Goal: Communication & Community: Answer question/provide support

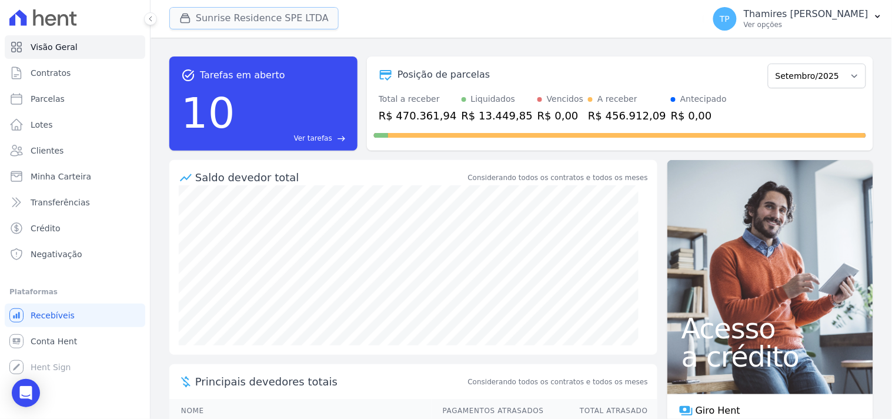
click at [292, 16] on button "Sunrise Residence SPE LTDA" at bounding box center [253, 18] width 169 height 22
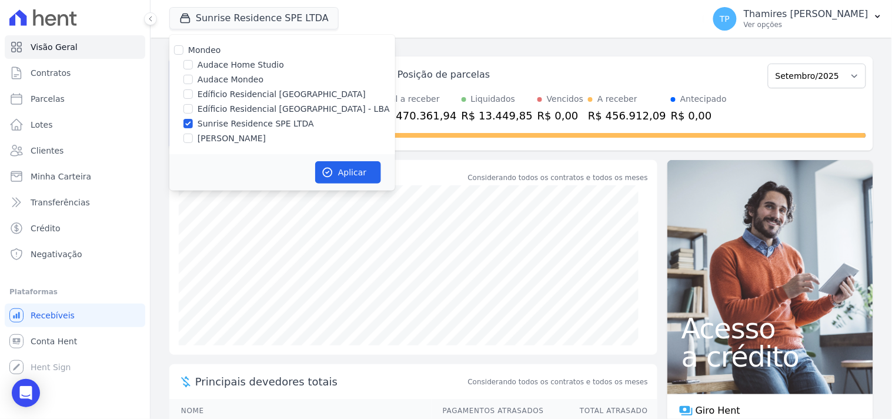
drag, startPoint x: 273, startPoint y: 106, endPoint x: 272, endPoint y: 121, distance: 15.3
click at [274, 106] on label "Edíficio Residencial [GEOGRAPHIC_DATA] - LBA" at bounding box center [294, 109] width 192 height 12
click at [193, 106] on input "Edíficio Residencial [GEOGRAPHIC_DATA] - LBA" at bounding box center [187, 108] width 9 height 9
checkbox input "true"
drag, startPoint x: 279, startPoint y: 133, endPoint x: 285, endPoint y: 127, distance: 9.1
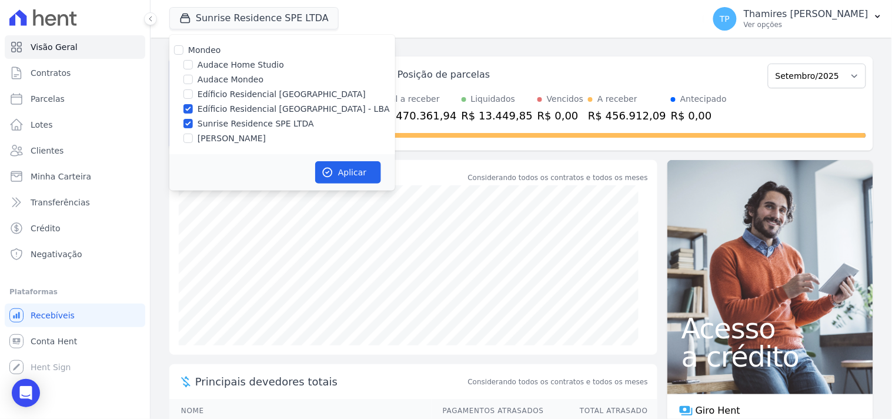
click at [282, 133] on div "[PERSON_NAME]" at bounding box center [282, 138] width 226 height 12
drag, startPoint x: 286, startPoint y: 121, endPoint x: 310, endPoint y: 145, distance: 34.1
click at [287, 121] on label "Sunrise Residence SPE LTDA" at bounding box center [256, 124] width 116 height 12
click at [193, 121] on input "Sunrise Residence SPE LTDA" at bounding box center [187, 123] width 9 height 9
checkbox input "false"
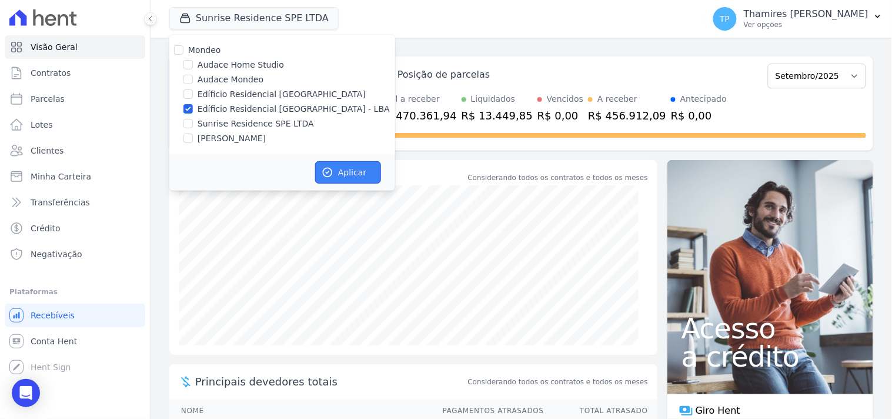
click at [334, 175] on button "Aplicar" at bounding box center [348, 172] width 66 height 22
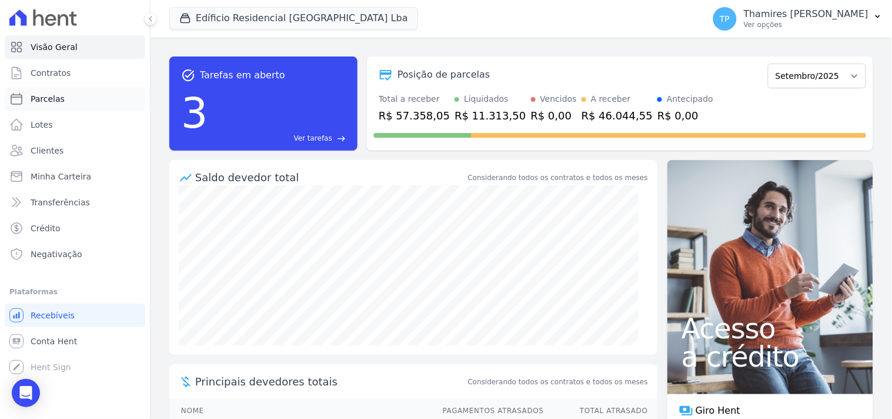
click at [107, 103] on link "Parcelas" at bounding box center [75, 99] width 141 height 24
select select
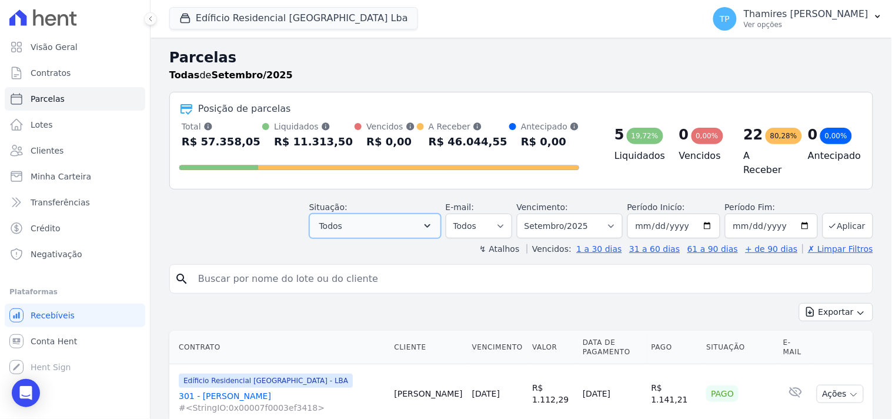
click at [369, 220] on button "Todos" at bounding box center [375, 225] width 132 height 25
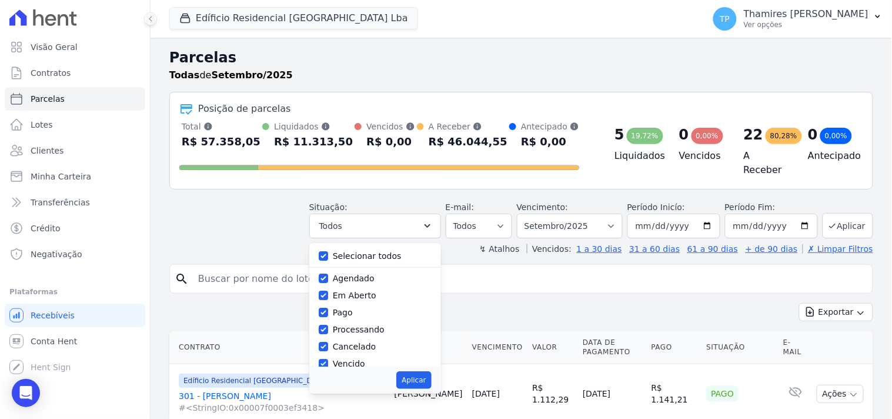
click at [372, 251] on label "Selecionar todos" at bounding box center [367, 255] width 69 height 9
click at [328, 251] on input "Selecionar todos" at bounding box center [323, 255] width 9 height 9
checkbox input "false"
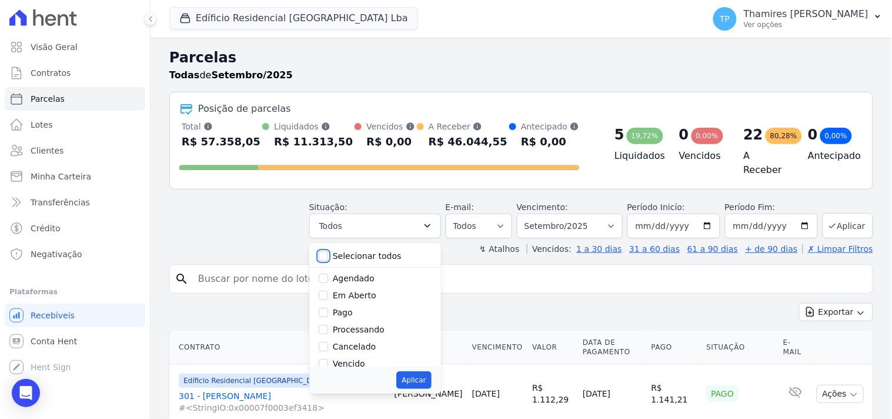
checkbox input "false"
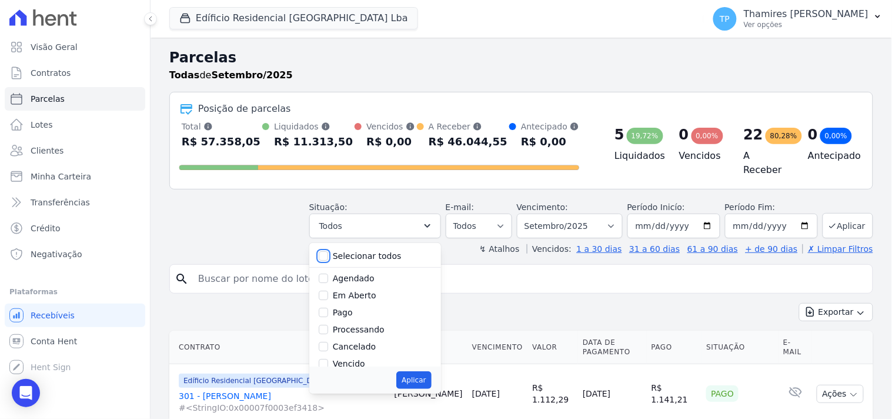
checkbox input "false"
click at [349, 308] on label "Pago" at bounding box center [343, 312] width 20 height 9
click at [328, 308] on input "Pago" at bounding box center [323, 312] width 9 height 9
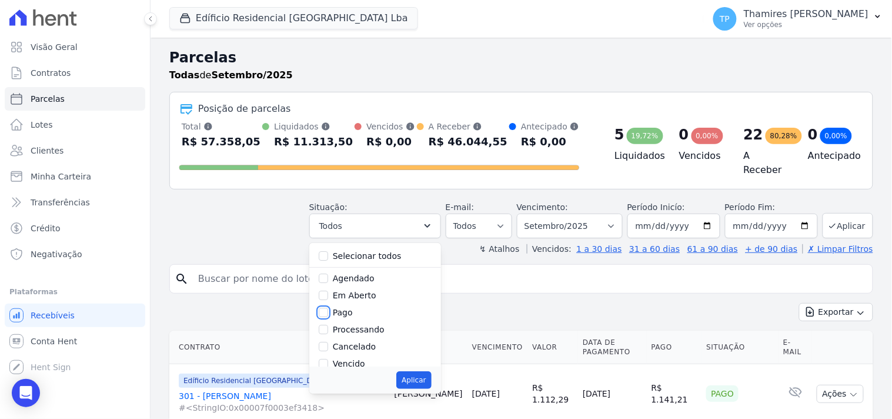
checkbox input "true"
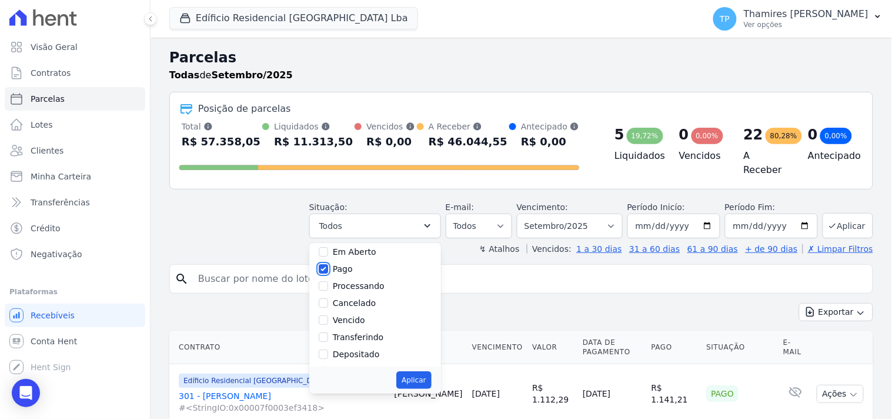
scroll to position [65, 0]
click at [369, 310] on label "Transferindo" at bounding box center [358, 314] width 51 height 9
click at [328, 310] on input "Transferindo" at bounding box center [323, 314] width 9 height 9
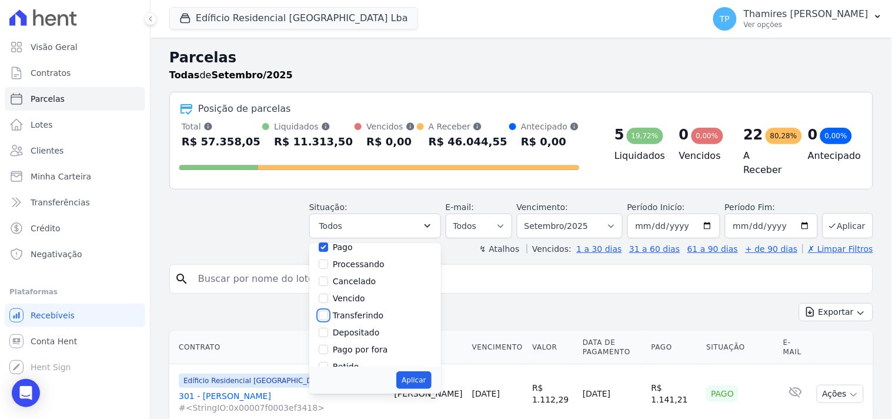
checkbox input "true"
click at [428, 371] on button "Aplicar" at bounding box center [413, 380] width 35 height 18
select select "paid"
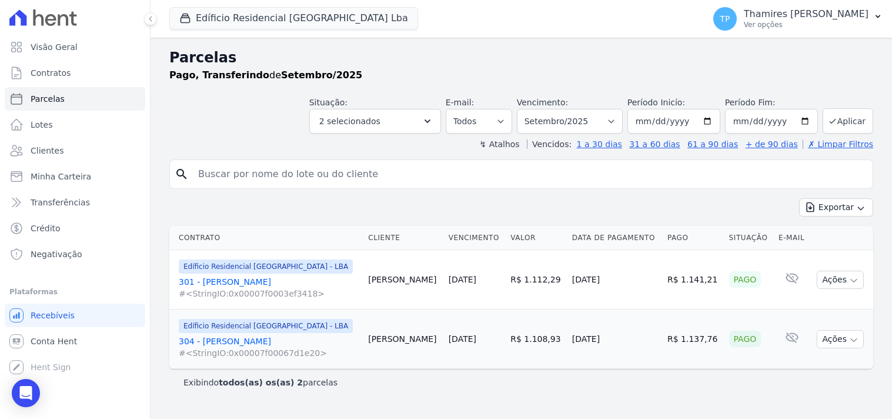
select select
click at [223, 279] on link "301 - Carla Moreira #<StringIO:0x00007f0003ef3418>" at bounding box center [269, 288] width 180 height 24
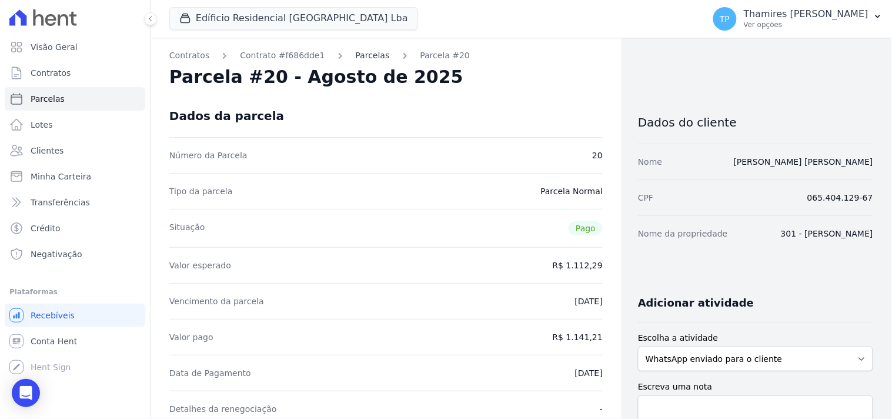
click at [366, 56] on link "Parcelas" at bounding box center [373, 55] width 34 height 12
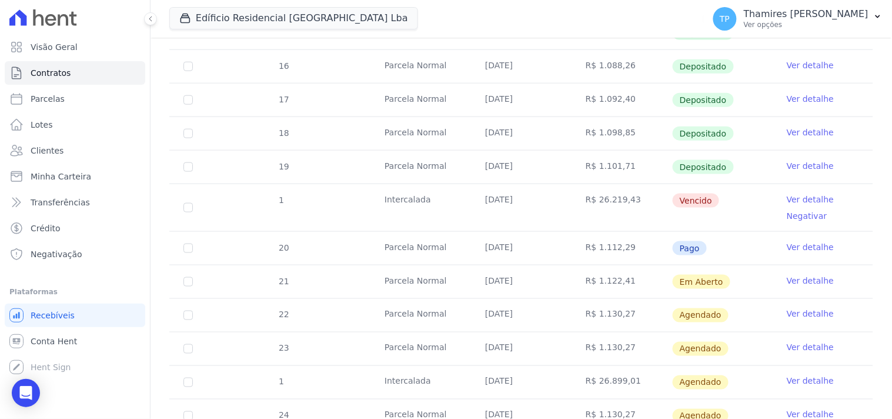
scroll to position [65, 0]
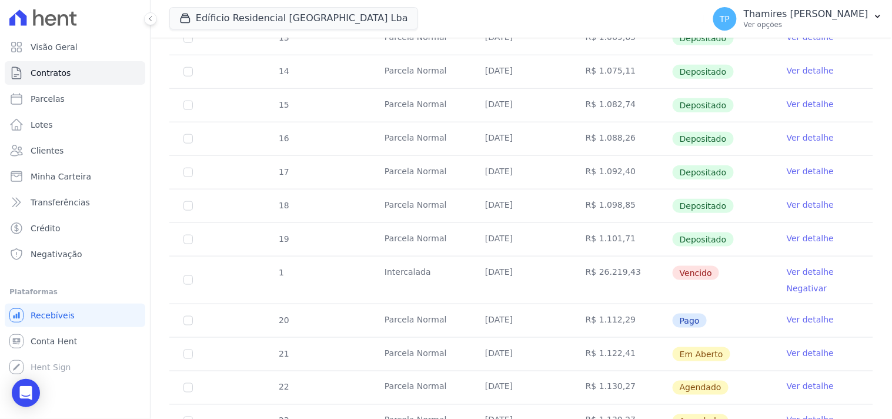
scroll to position [326, 0]
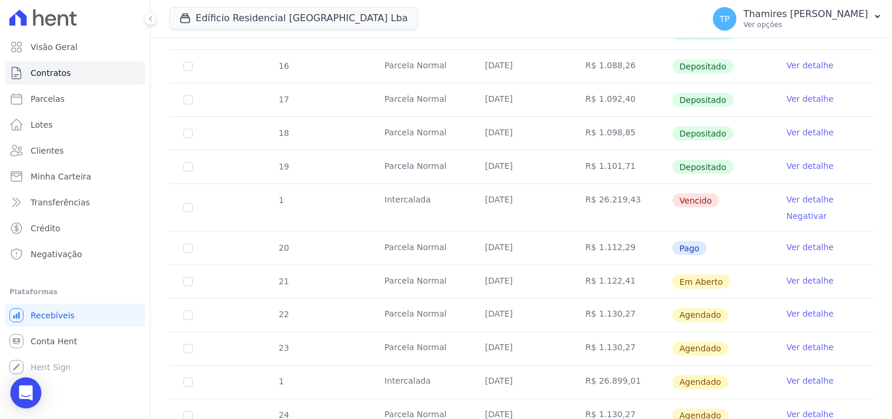
click at [27, 387] on icon "Open Intercom Messenger" at bounding box center [26, 392] width 14 height 15
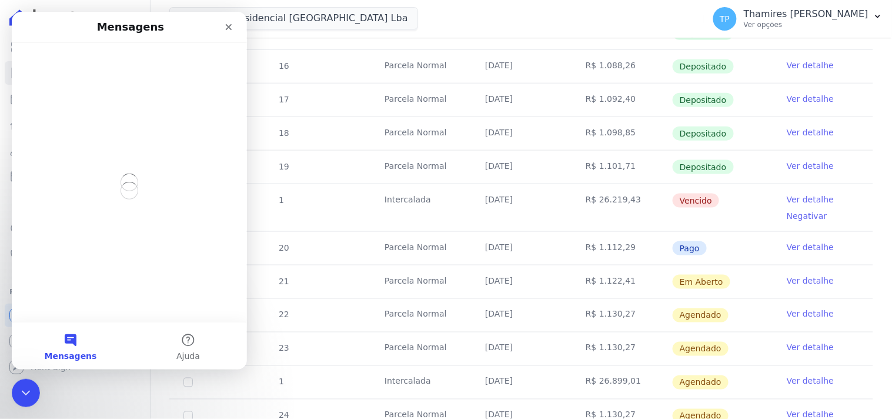
scroll to position [0, 0]
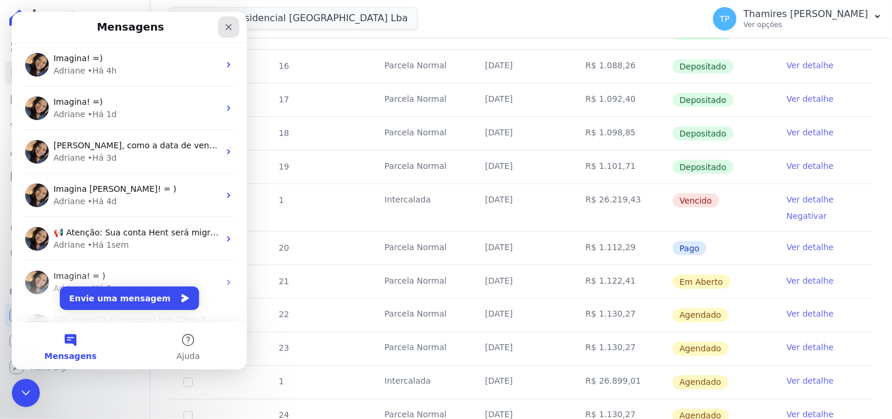
click at [229, 19] on div "Fechar" at bounding box center [228, 26] width 21 height 21
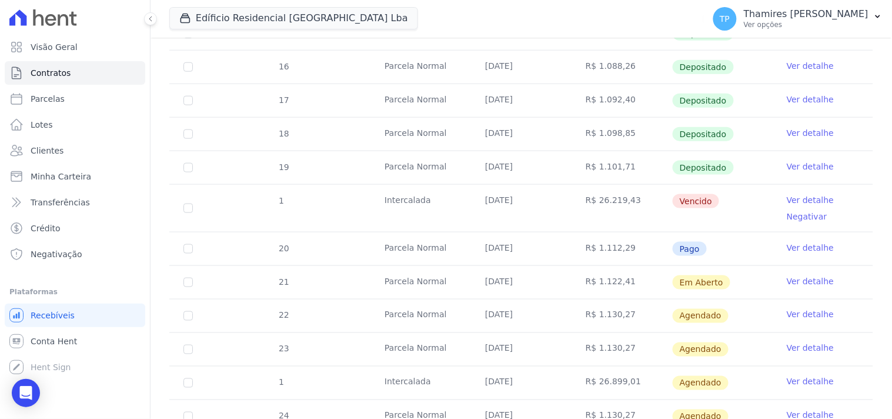
scroll to position [326, 0]
click at [31, 392] on icon "Open Intercom Messenger" at bounding box center [26, 392] width 14 height 15
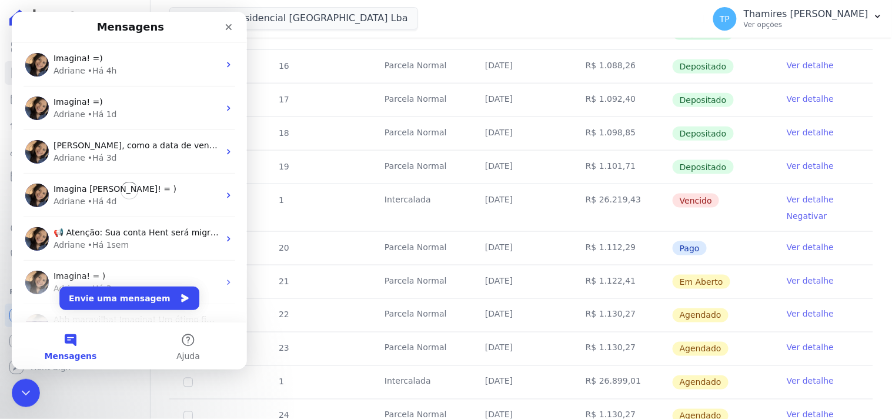
scroll to position [0, 0]
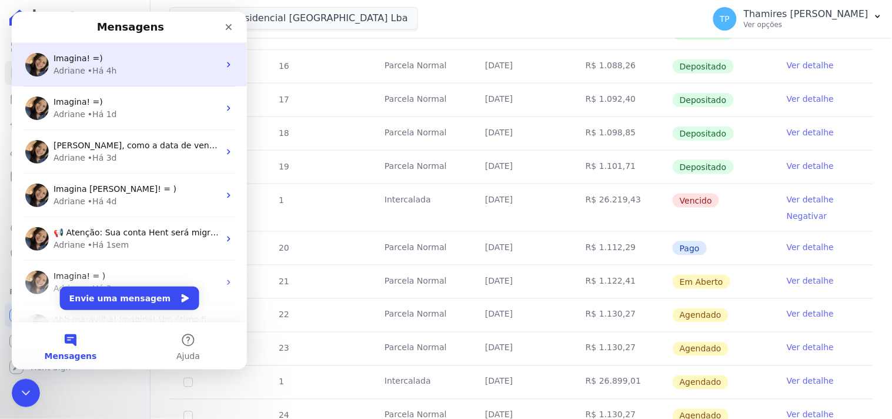
click at [133, 75] on div "Adriane • Há 4h" at bounding box center [136, 70] width 166 height 12
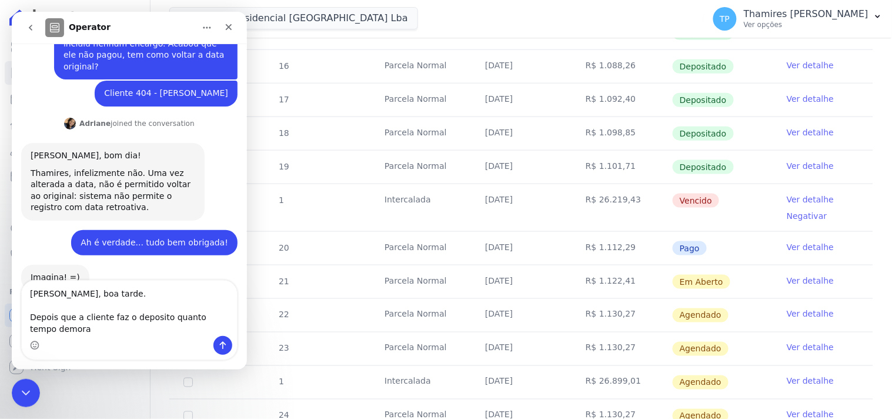
scroll to position [218, 0]
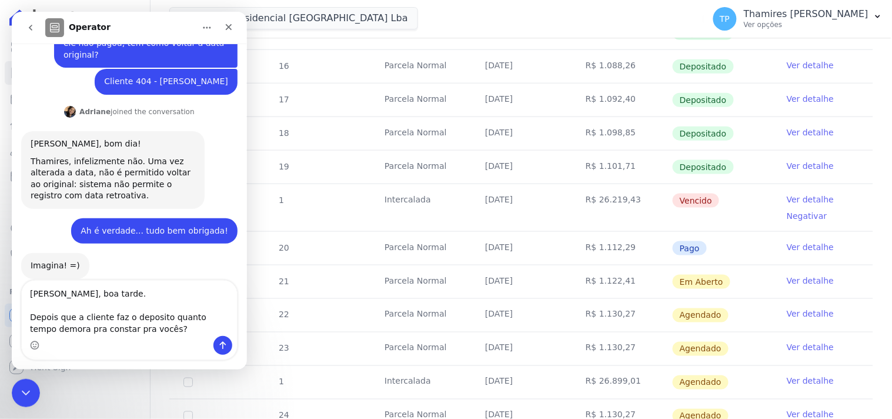
type textarea "Adriane, boa tarde. Depois que a cliente faz o deposito quanto tempo demora pra…"
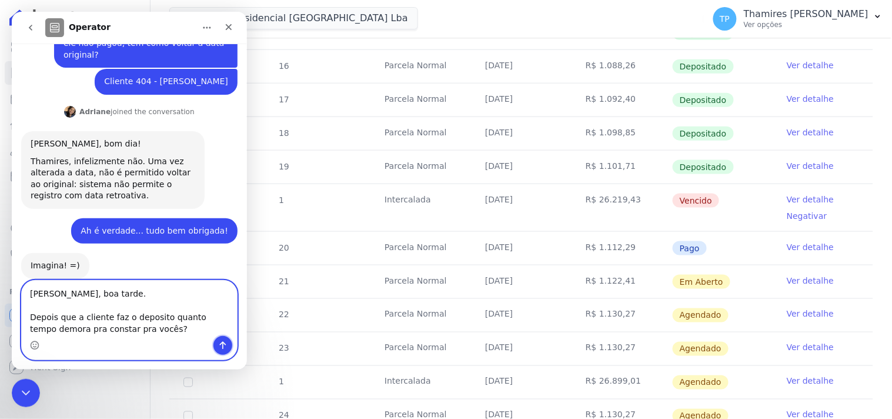
click at [219, 342] on icon "Enviar uma mensagem" at bounding box center [222, 344] width 9 height 9
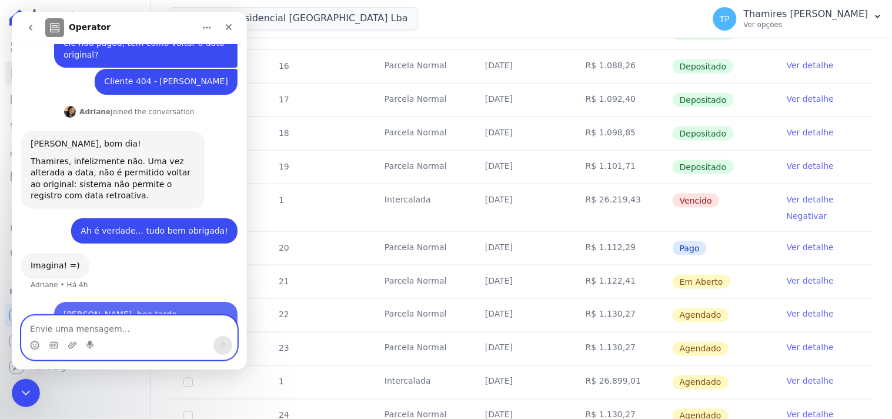
scroll to position [247, 0]
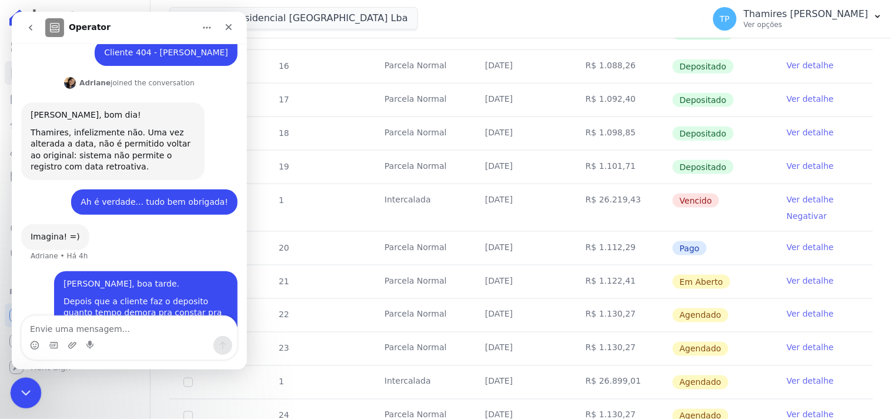
click at [24, 388] on icon "Encerramento do Messenger da Intercom" at bounding box center [24, 391] width 14 height 14
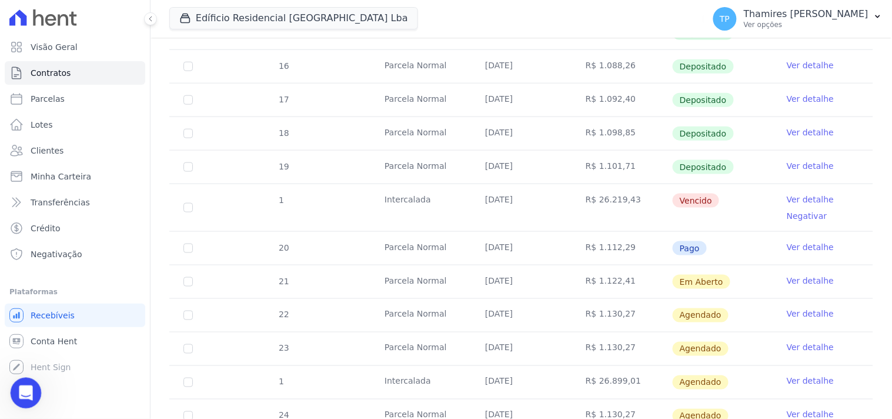
drag, startPoint x: 25, startPoint y: 398, endPoint x: 29, endPoint y: 387, distance: 11.4
click at [26, 399] on icon "Abertura do Messenger da Intercom" at bounding box center [24, 391] width 19 height 19
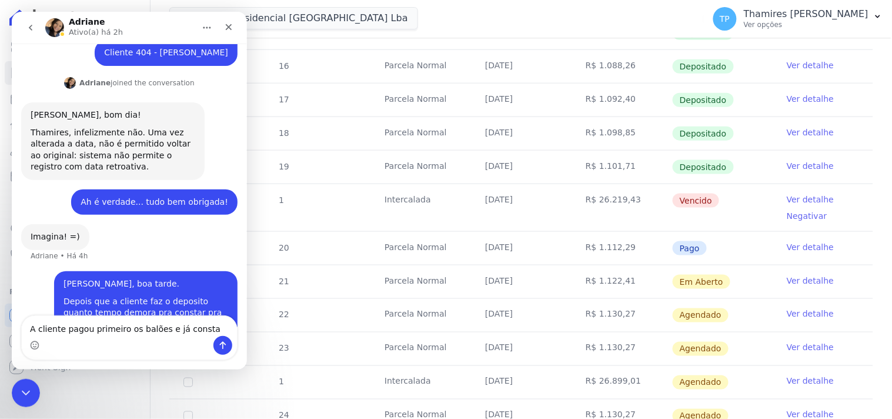
drag, startPoint x: 202, startPoint y: 322, endPoint x: 133, endPoint y: 338, distance: 70.2
click at [133, 338] on div "A cliente pagou primeiro os balões e já consta A cliente pagou primeiro os balõ…" at bounding box center [128, 337] width 215 height 44
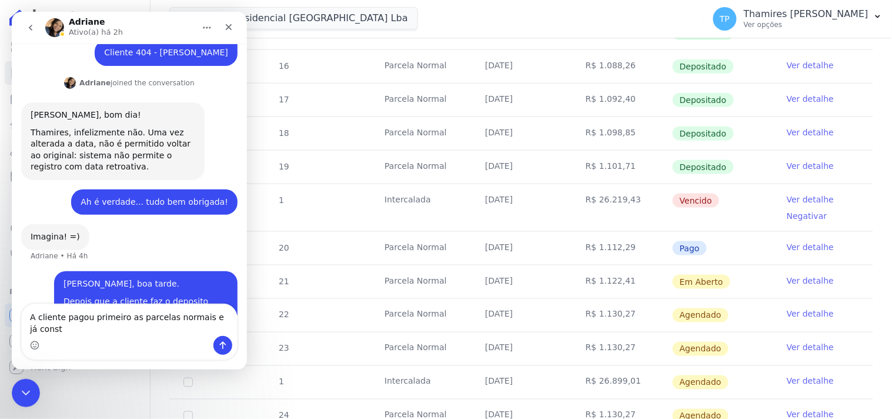
type textarea "A cliente pagou primeiro as parcelas normais e já consta"
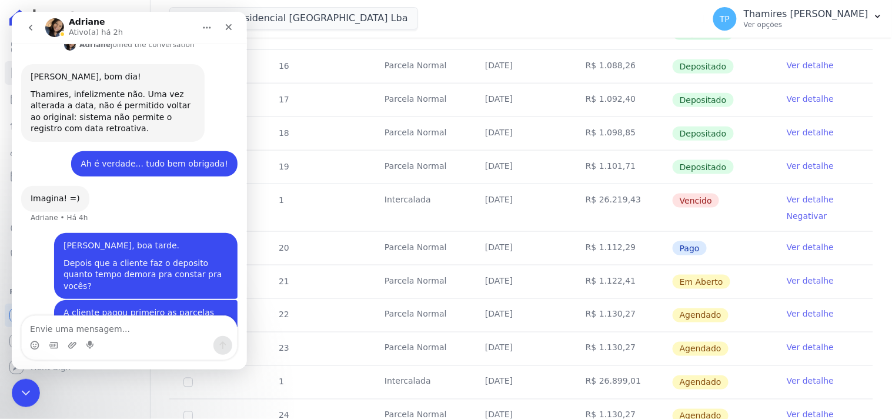
type textarea "I"
type textarea "o"
type textarea "Os balões ainda não..."
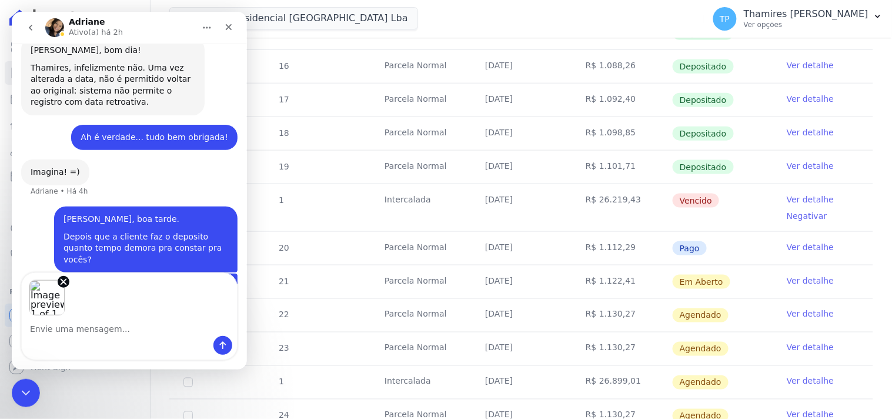
scroll to position [355, 0]
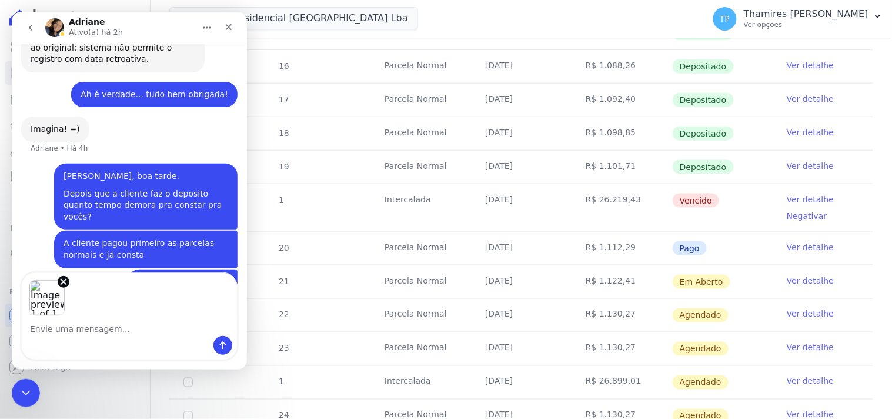
click at [159, 312] on div "Image previews" at bounding box center [128, 293] width 215 height 43
click at [119, 338] on div "Messenger da Intercom" at bounding box center [128, 344] width 215 height 19
click at [126, 324] on textarea "Envie uma mensagem..." at bounding box center [128, 325] width 215 height 20
click at [221, 344] on icon "Enviar uma mensagem" at bounding box center [222, 344] width 9 height 9
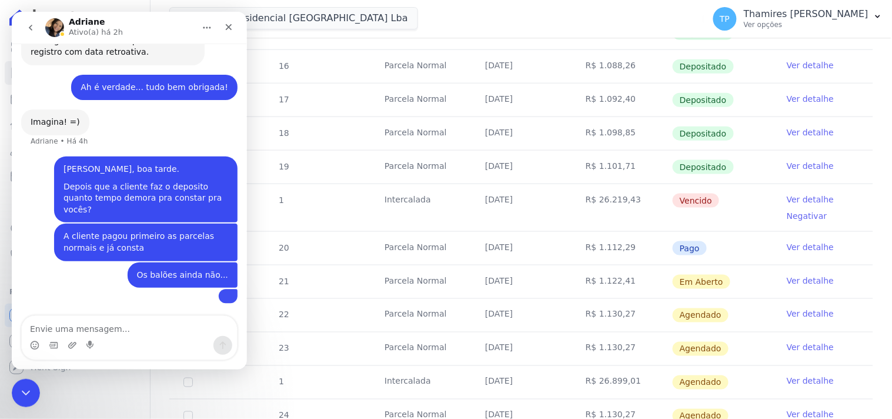
scroll to position [485, 0]
click at [228, 295] on img "user diz…" at bounding box center [228, 295] width 0 height 0
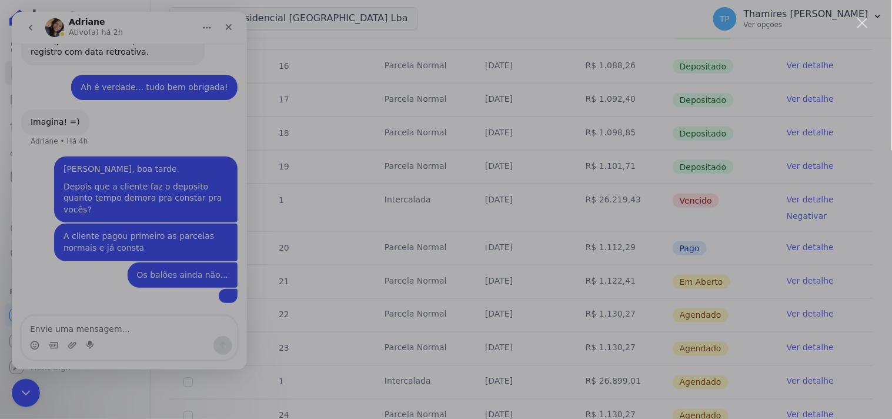
scroll to position [0, 0]
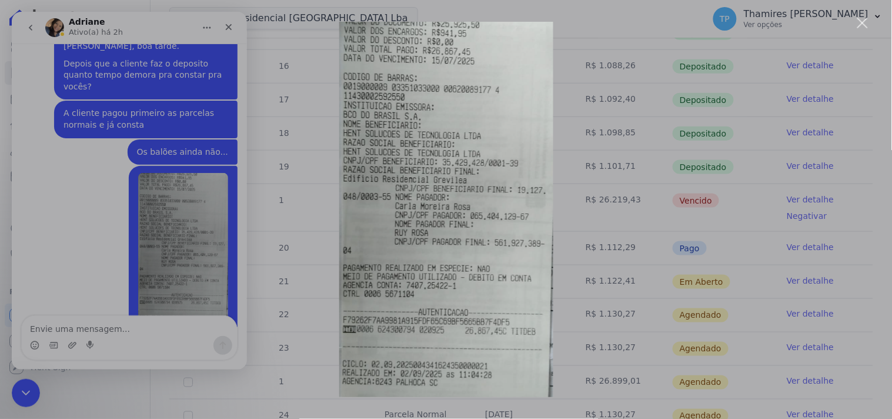
click at [332, 239] on div "Messenger da Intercom" at bounding box center [446, 209] width 892 height 419
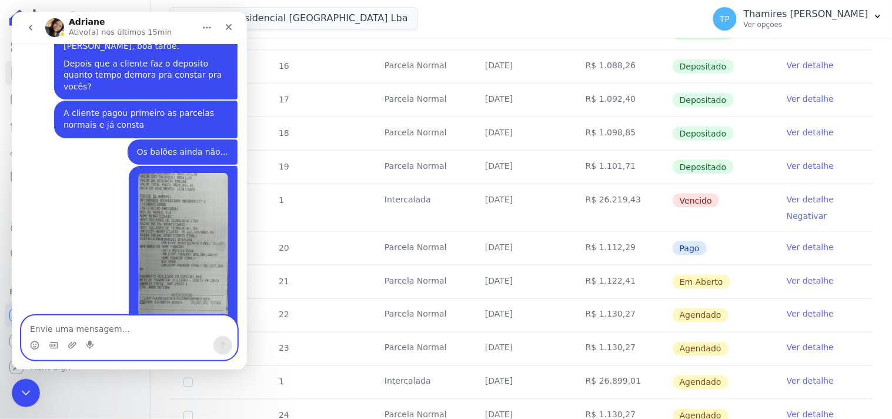
click at [173, 330] on textarea "Envie uma mensagem..." at bounding box center [128, 325] width 215 height 20
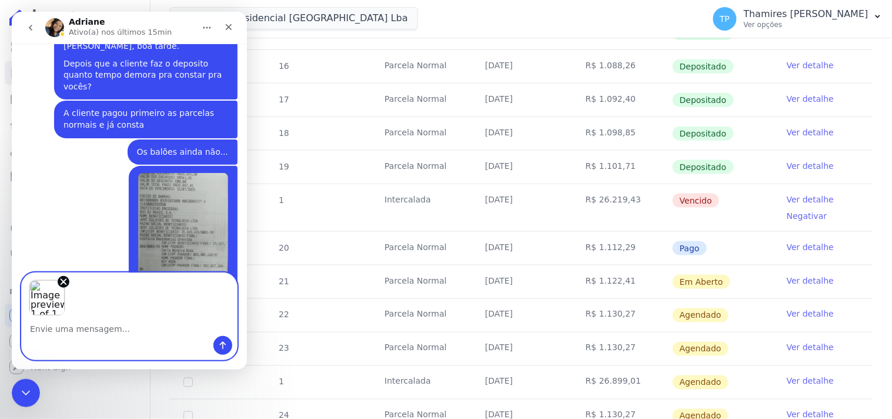
scroll to position [527, 0]
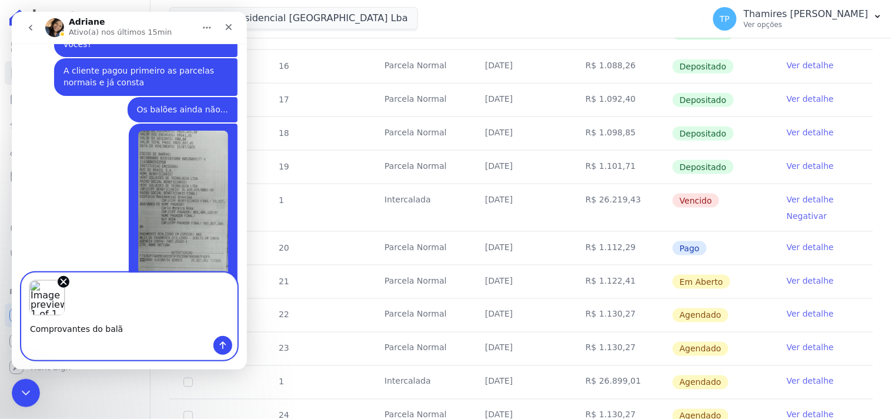
type textarea "Comprovantes do balão"
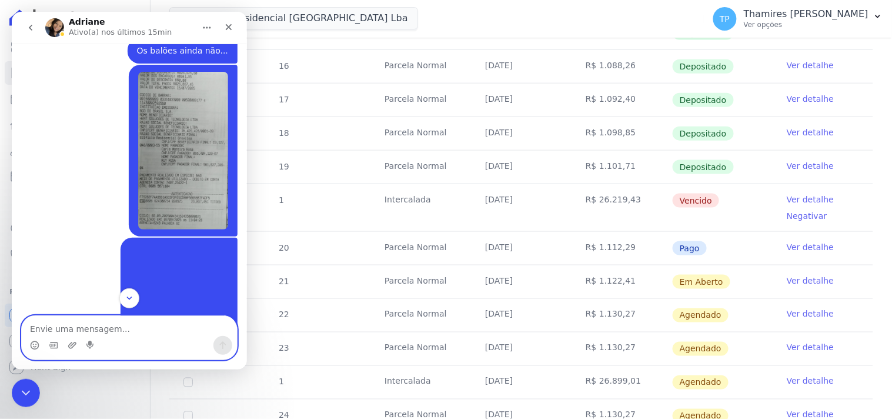
scroll to position [675, 0]
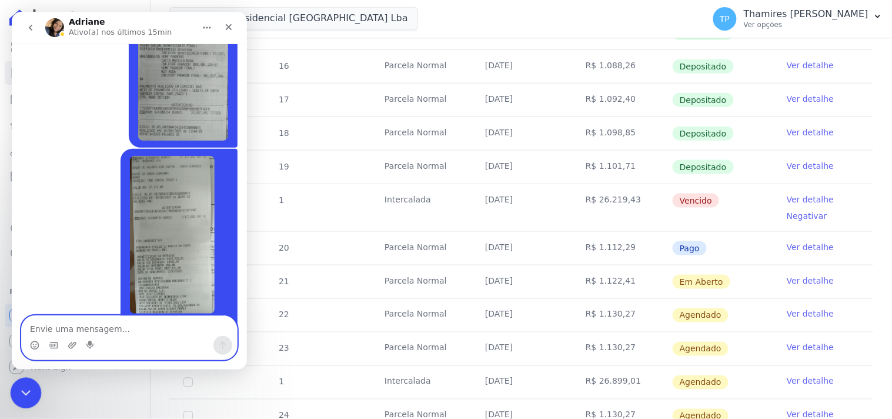
click at [22, 382] on div "Encerramento do Messenger da Intercom" at bounding box center [24, 391] width 28 height 28
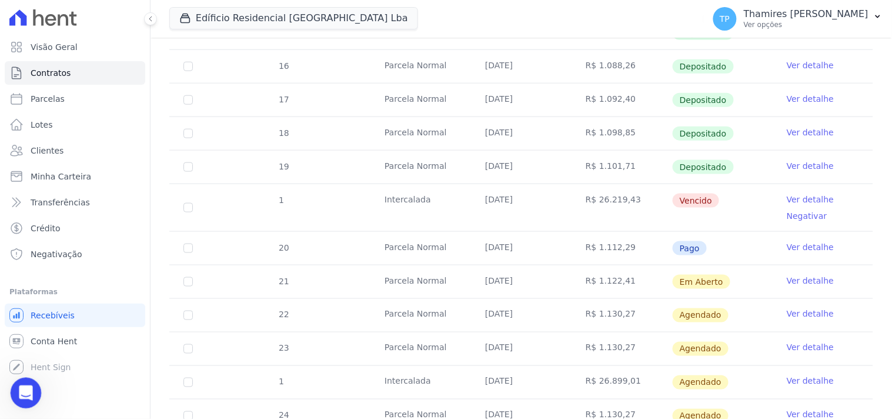
click at [29, 385] on icon "Abertura do Messenger da Intercom" at bounding box center [24, 391] width 19 height 19
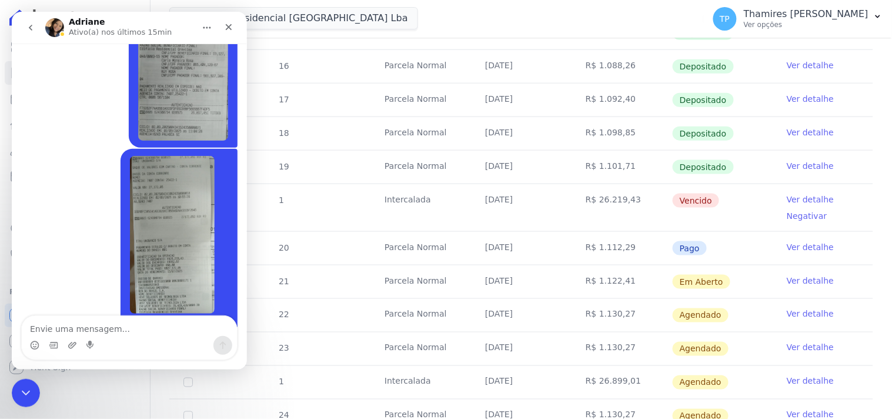
click at [10, 403] on div "Visão Geral Contratos [GEOGRAPHIC_DATA] Lotes Clientes Minha Carteira Transferê…" at bounding box center [75, 209] width 150 height 419
click at [28, 400] on div "Encerramento do Messenger da Intercom" at bounding box center [24, 391] width 28 height 28
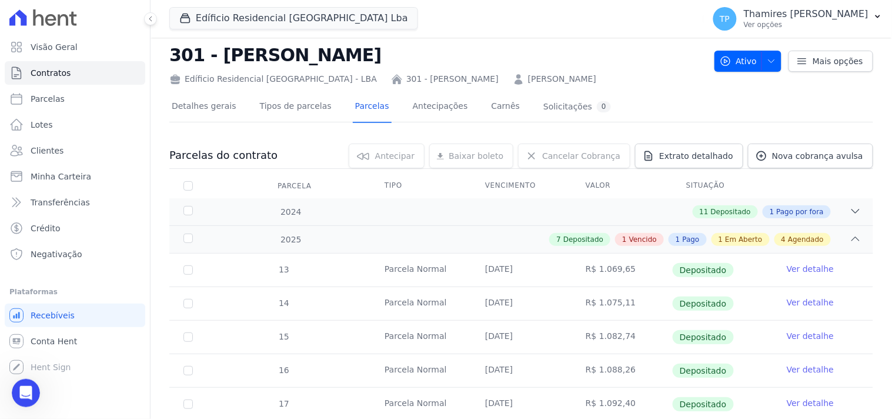
scroll to position [0, 0]
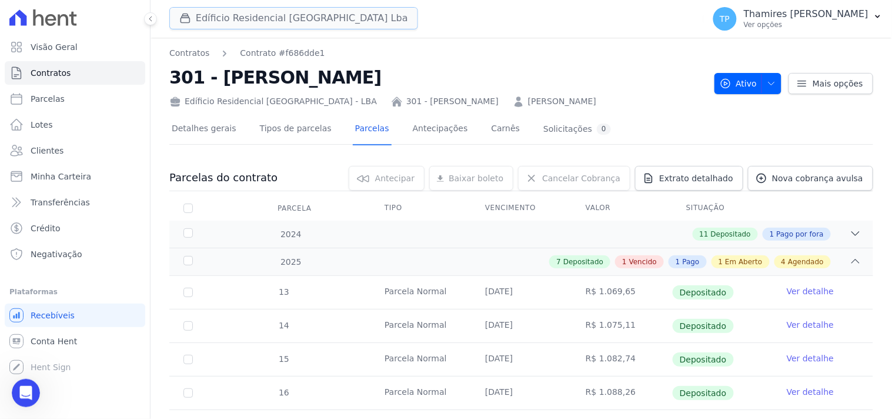
click at [282, 16] on button "Edíficio Residencial [GEOGRAPHIC_DATA] Lba" at bounding box center [293, 18] width 249 height 22
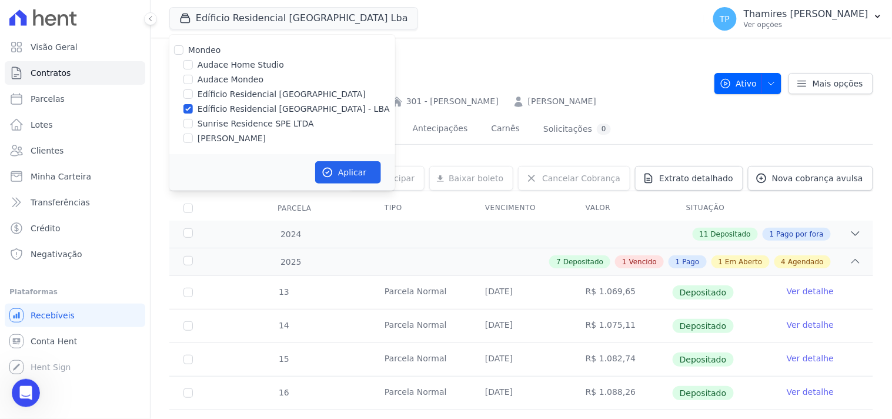
click at [242, 81] on label "Audace Mondeo" at bounding box center [231, 80] width 66 height 12
click at [193, 81] on input "Audace Mondeo" at bounding box center [187, 79] width 9 height 9
checkbox input "true"
click at [246, 111] on label "Edíficio Residencial [GEOGRAPHIC_DATA] - LBA" at bounding box center [294, 109] width 192 height 12
click at [193, 111] on input "Edíficio Residencial [GEOGRAPHIC_DATA] - LBA" at bounding box center [187, 108] width 9 height 9
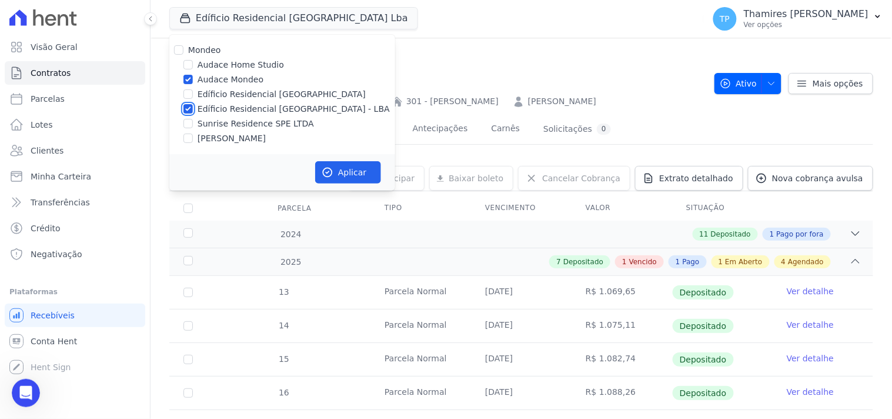
checkbox input "false"
click at [360, 178] on button "Aplicar" at bounding box center [348, 172] width 66 height 22
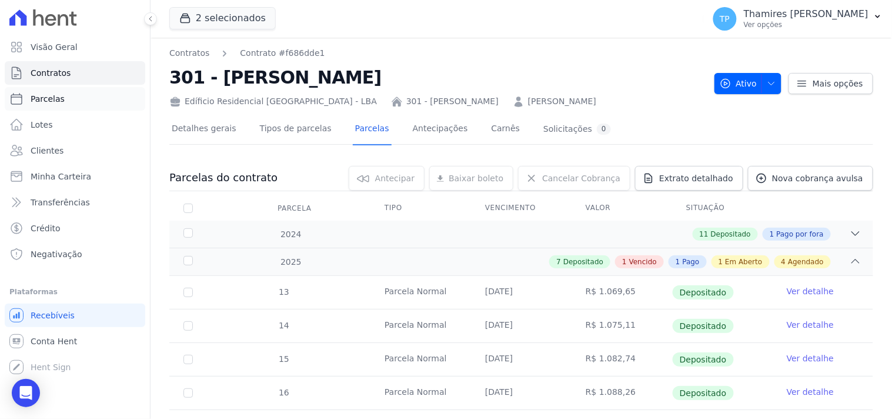
click at [69, 89] on link "Parcelas" at bounding box center [75, 99] width 141 height 24
select select
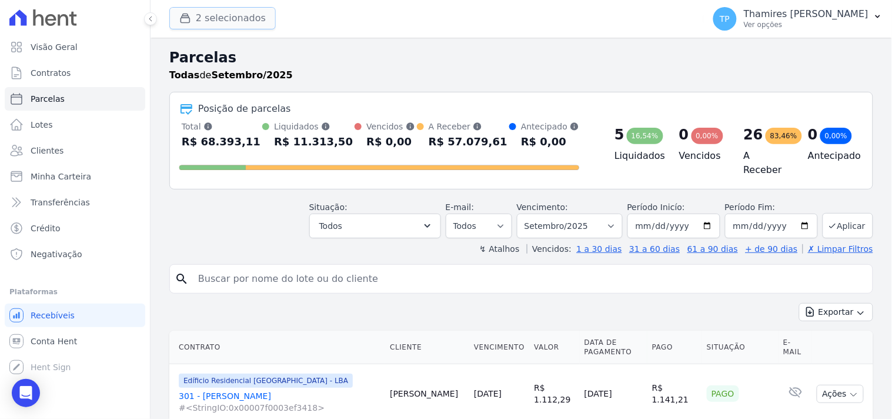
click at [206, 13] on button "2 selecionados" at bounding box center [222, 18] width 106 height 22
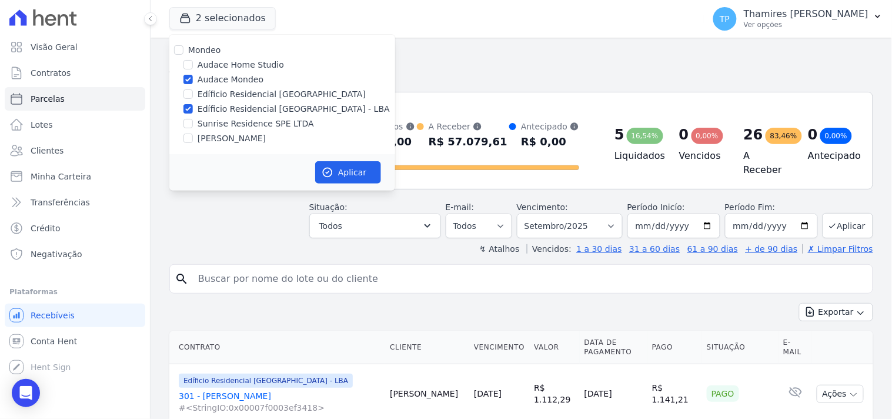
click at [238, 107] on label "Edíficio Residencial [GEOGRAPHIC_DATA] - LBA" at bounding box center [294, 109] width 192 height 12
click at [193, 107] on input "Edíficio Residencial [GEOGRAPHIC_DATA] - LBA" at bounding box center [187, 108] width 9 height 9
checkbox input "false"
click at [343, 178] on button "Aplicar" at bounding box center [348, 172] width 66 height 22
select select
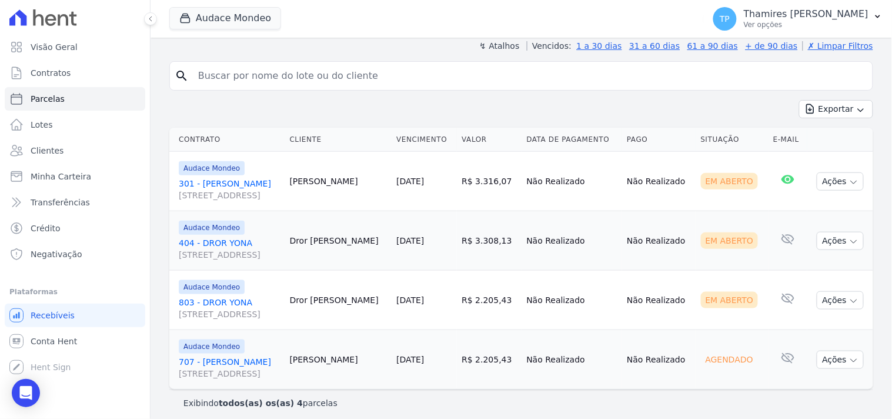
scroll to position [205, 0]
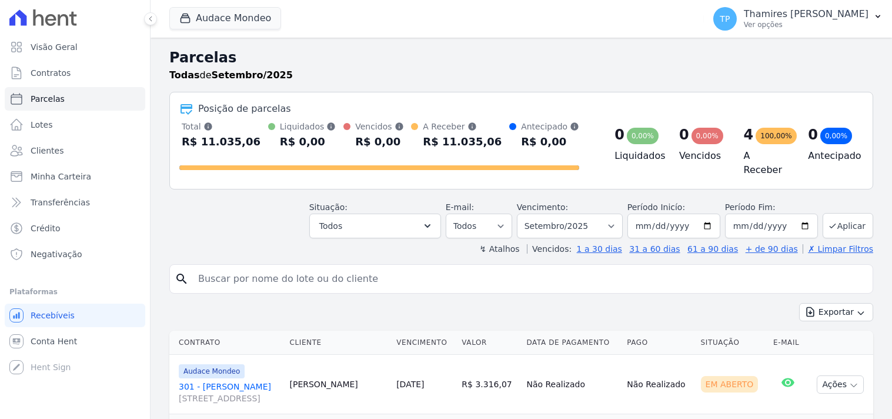
select select
click at [28, 400] on div "Open Intercom Messenger" at bounding box center [26, 393] width 31 height 31
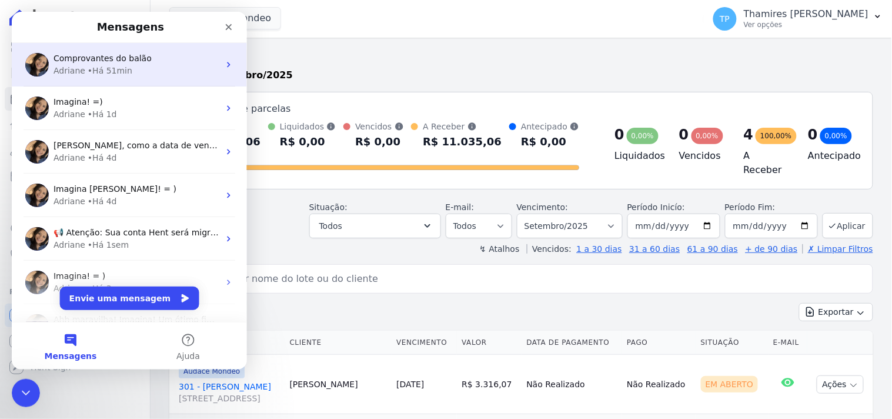
click at [120, 74] on div "• Há 51min" at bounding box center [109, 70] width 45 height 12
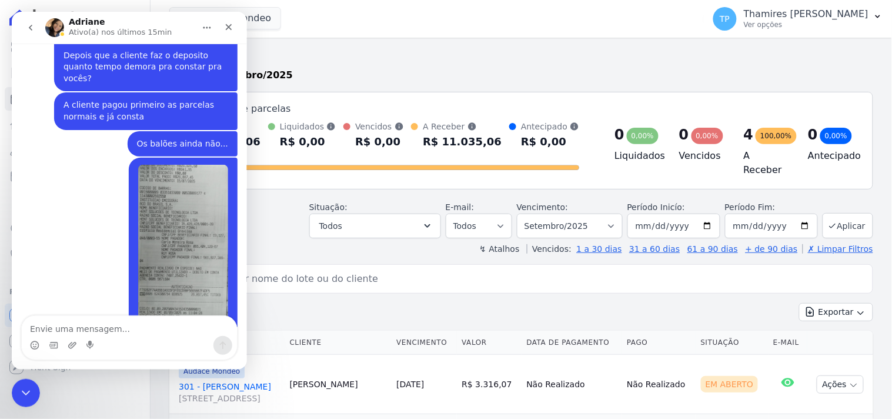
scroll to position [675, 0]
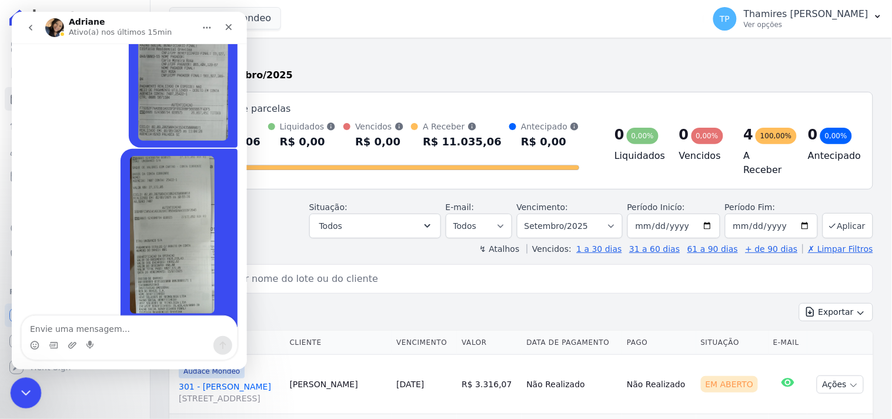
click at [11, 398] on div "Encerramento do Messenger da Intercom" at bounding box center [24, 391] width 28 height 28
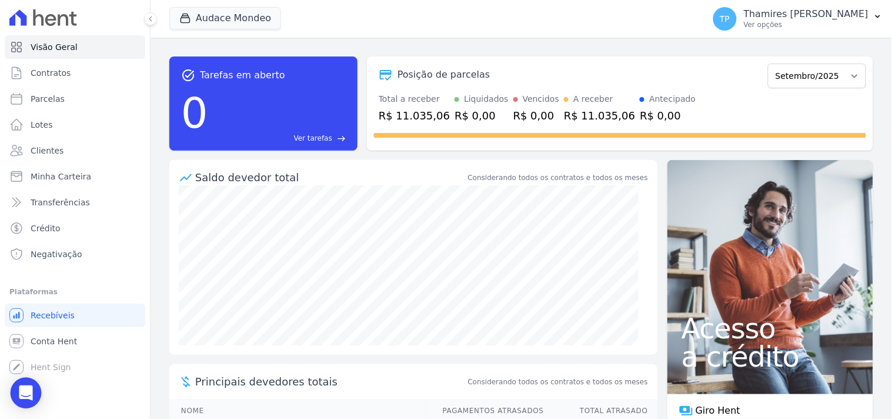
click at [29, 385] on div "Open Intercom Messenger" at bounding box center [26, 393] width 31 height 31
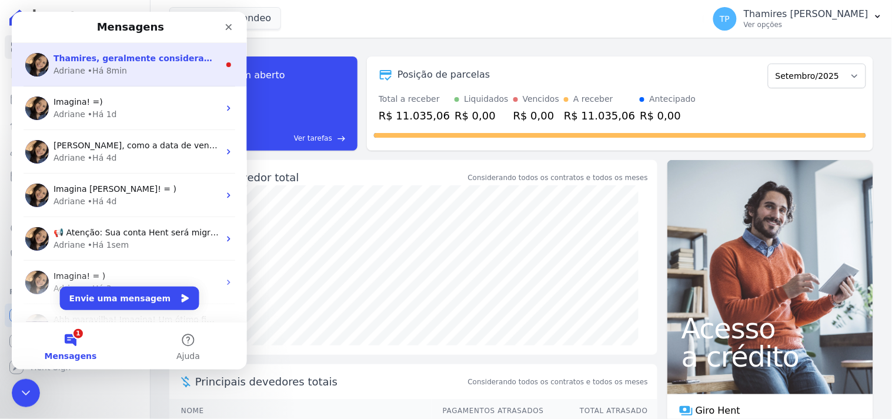
click at [159, 67] on div "Adriane • Há 8min" at bounding box center [136, 70] width 166 height 12
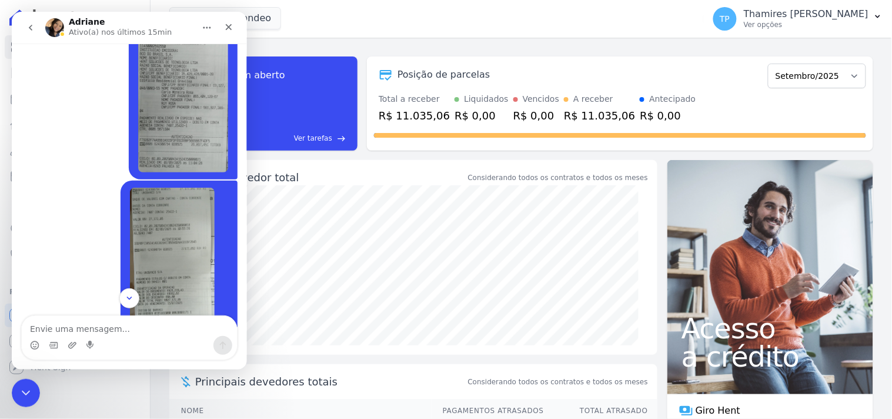
scroll to position [733, 0]
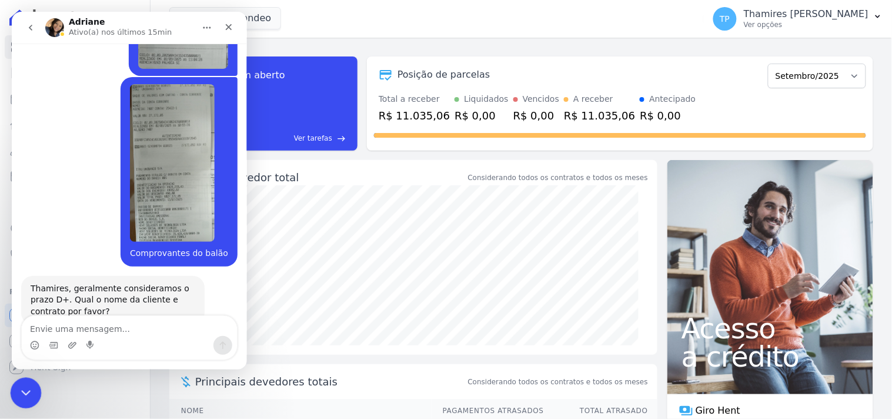
click at [29, 386] on icon "Encerramento do Messenger da Intercom" at bounding box center [24, 391] width 14 height 14
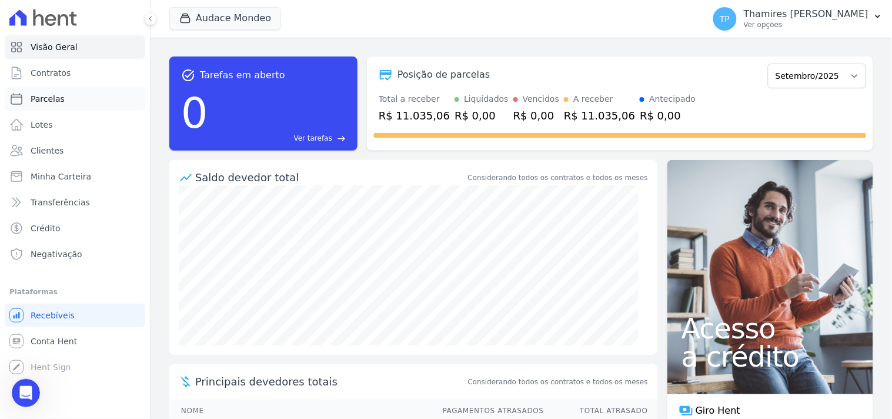
click at [132, 101] on link "Parcelas" at bounding box center [75, 99] width 141 height 24
select select
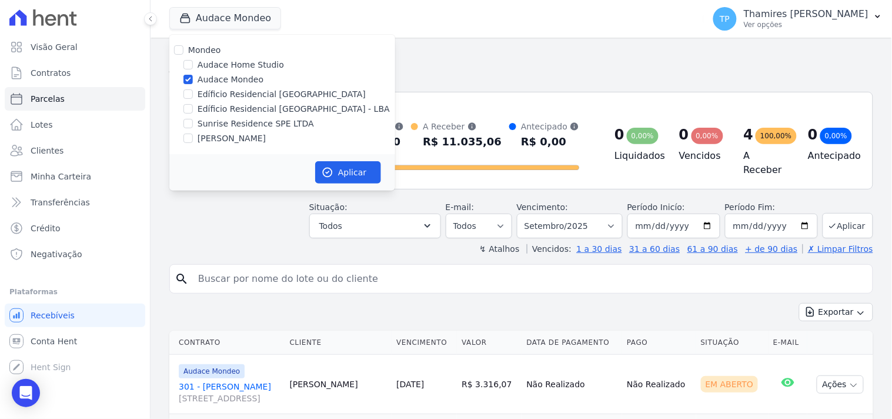
click at [240, 107] on label "Edíficio Residencial [GEOGRAPHIC_DATA] - LBA" at bounding box center [294, 109] width 192 height 12
click at [193, 107] on input "Edíficio Residencial [GEOGRAPHIC_DATA] - LBA" at bounding box center [187, 108] width 9 height 9
checkbox input "true"
click at [225, 74] on label "Audace Mondeo" at bounding box center [231, 80] width 66 height 12
click at [193, 75] on input "Audace Mondeo" at bounding box center [187, 79] width 9 height 9
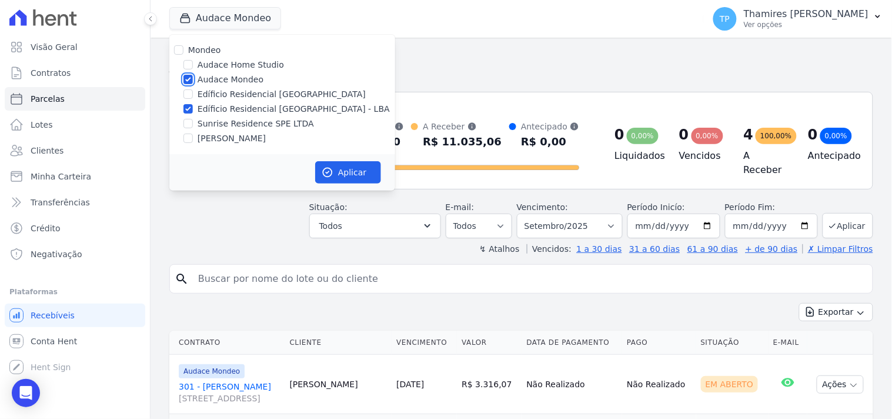
checkbox input "false"
click at [353, 173] on button "Aplicar" at bounding box center [348, 172] width 66 height 22
select select
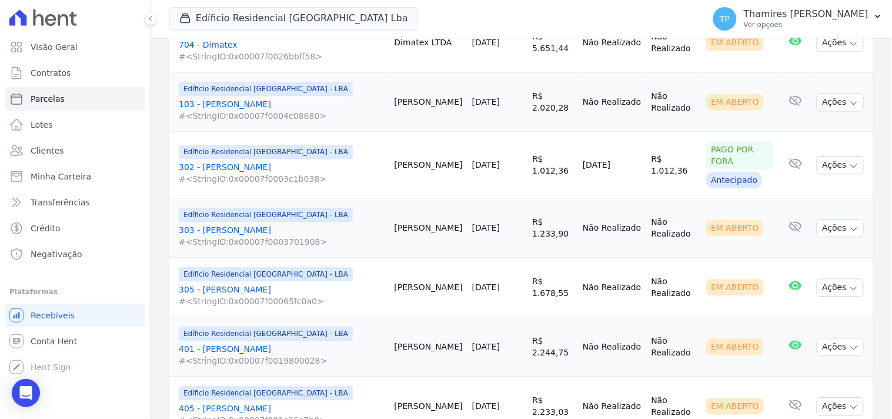
scroll to position [65, 0]
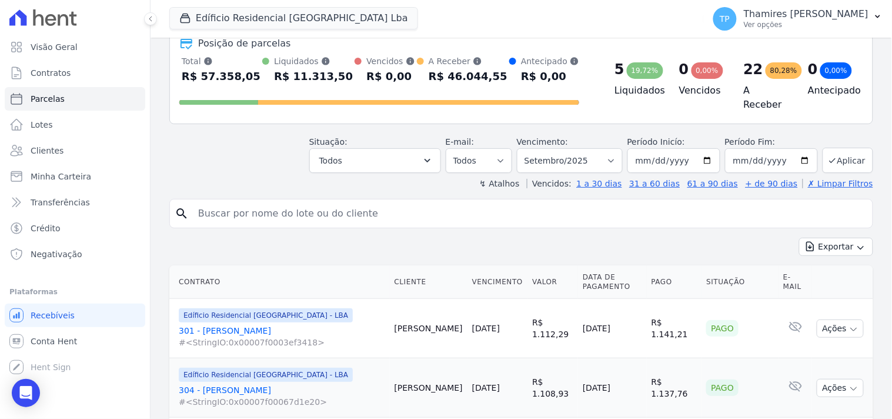
click at [235, 328] on link "301 - [PERSON_NAME] #<StringIO:0x00007f0003ef3418>" at bounding box center [282, 337] width 206 height 24
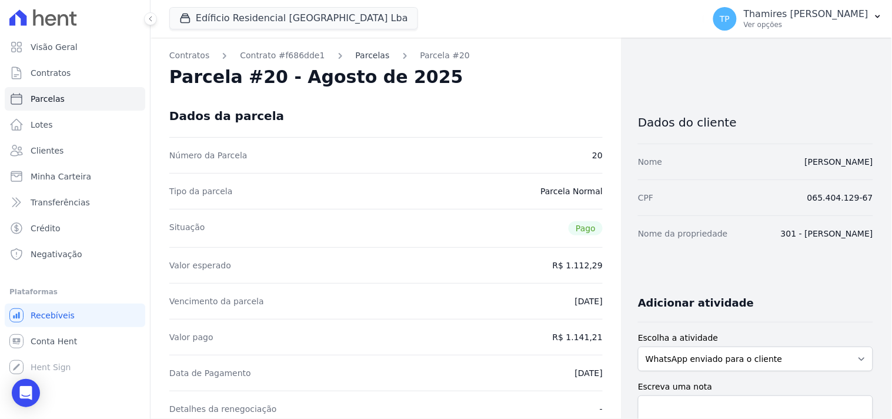
click at [369, 59] on link "Parcelas" at bounding box center [373, 55] width 34 height 12
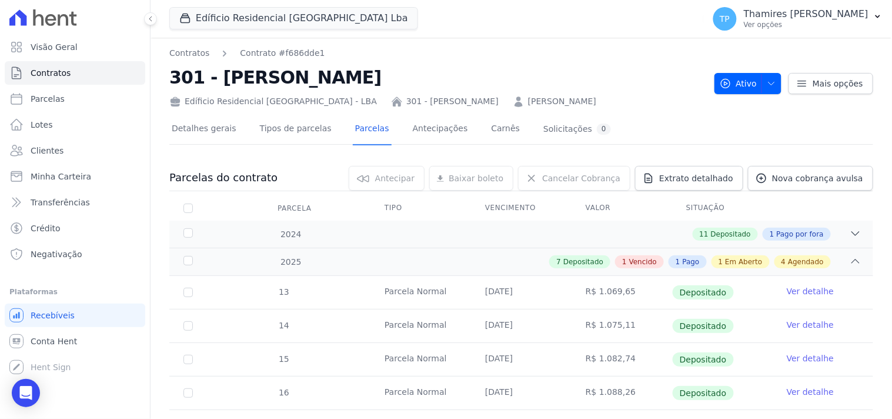
drag, startPoint x: 168, startPoint y: 78, endPoint x: 334, endPoint y: 80, distance: 165.9
copy h2 "301 - [PERSON_NAME]"
click at [22, 386] on icon "Open Intercom Messenger" at bounding box center [26, 392] width 14 height 15
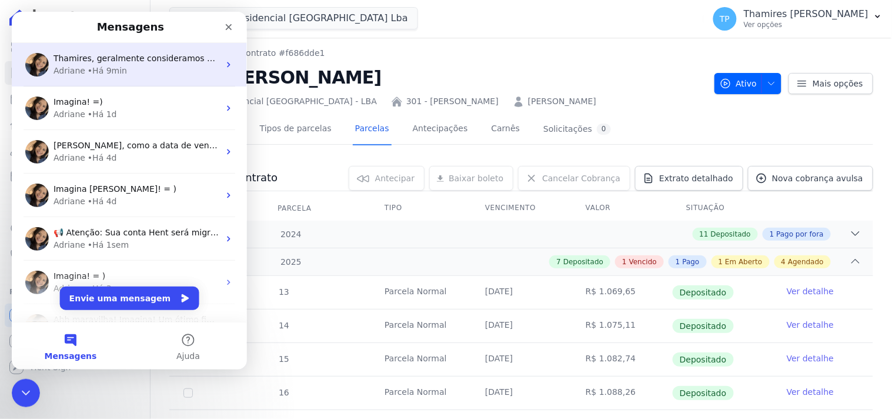
click at [99, 60] on span "Thamires, geralmente consideramos o prazo D+. Qual o nome da cliente e contrato…" at bounding box center [248, 57] width 390 height 9
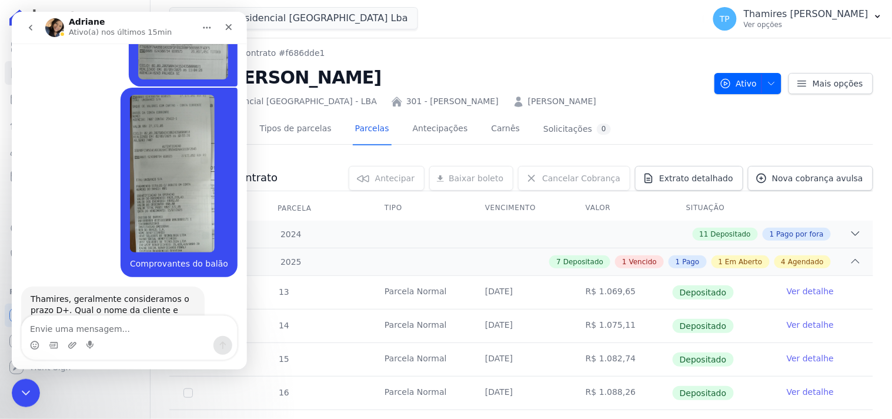
type textarea "301 - [PERSON_NAME]"
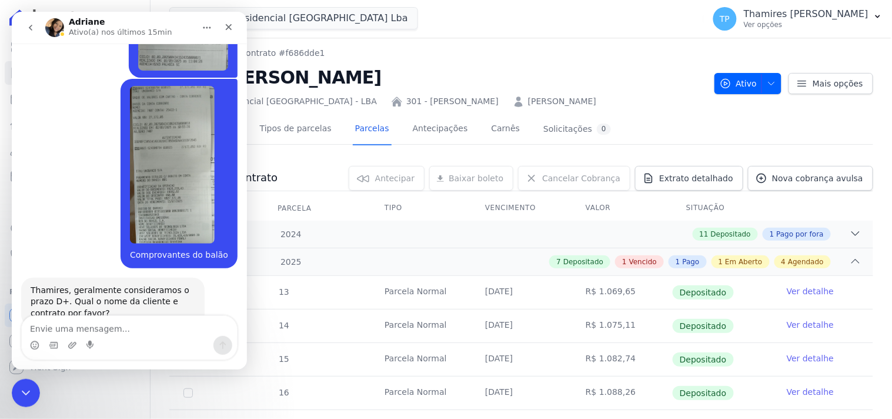
scroll to position [768, 0]
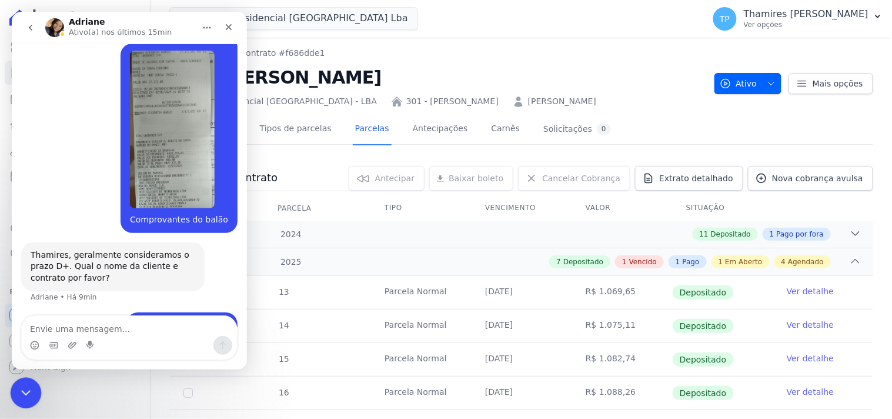
click at [29, 390] on icon "Encerramento do Messenger da Intercom" at bounding box center [24, 391] width 14 height 14
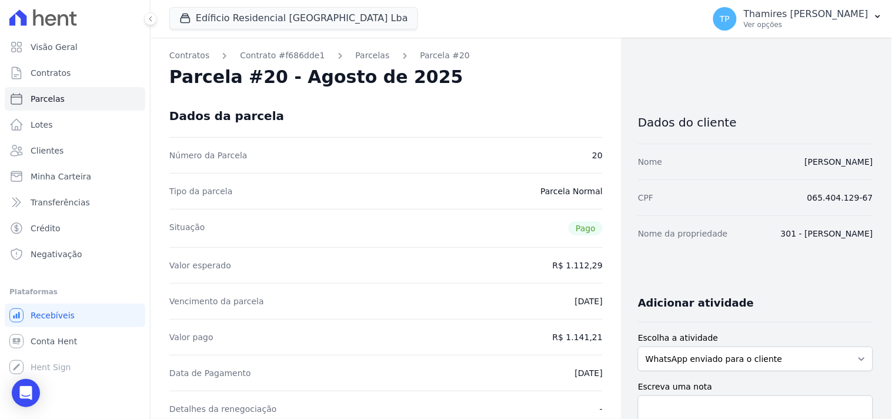
select select
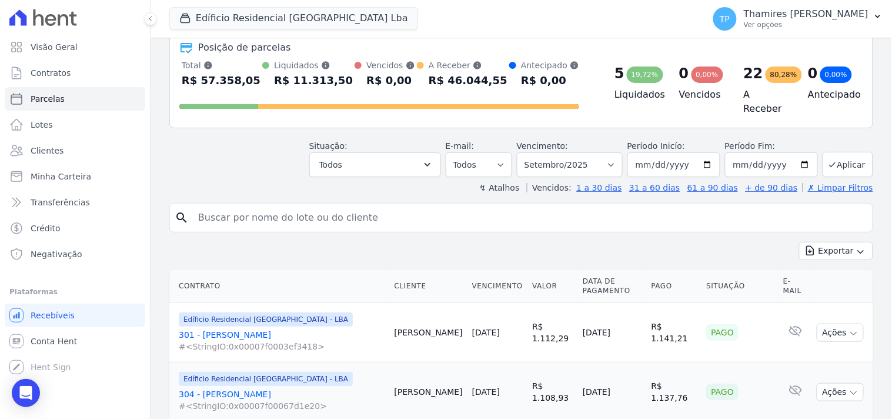
scroll to position [261, 0]
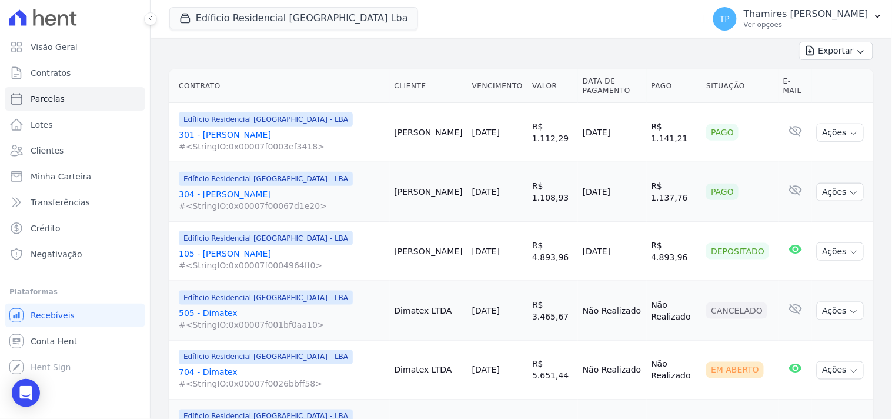
click at [205, 192] on link "304 - [PERSON_NAME] #<StringIO:0x00007f00067d1e20>" at bounding box center [282, 200] width 206 height 24
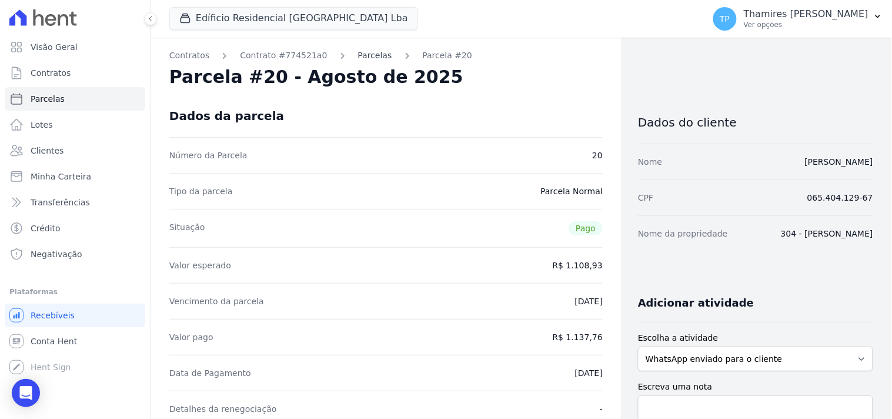
click at [358, 56] on link "Parcelas" at bounding box center [375, 55] width 34 height 12
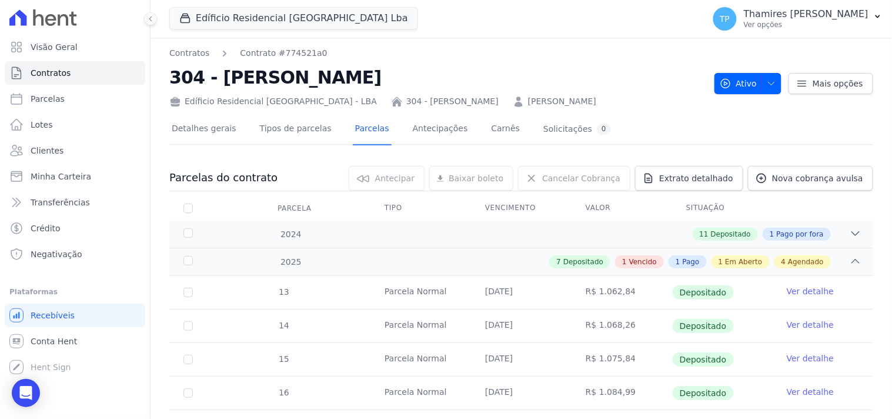
drag, startPoint x: 171, startPoint y: 81, endPoint x: 326, endPoint y: 79, distance: 154.7
click at [326, 79] on h2 "304 - [PERSON_NAME]" at bounding box center [437, 77] width 536 height 26
copy h2 "304 - [PERSON_NAME]"
click at [24, 385] on div "Open Intercom Messenger" at bounding box center [26, 393] width 31 height 31
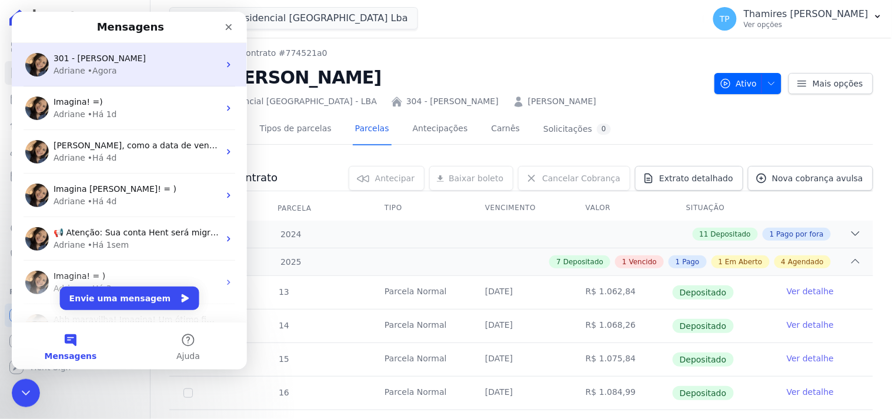
click at [129, 71] on div "Adriane • Agora" at bounding box center [136, 70] width 166 height 12
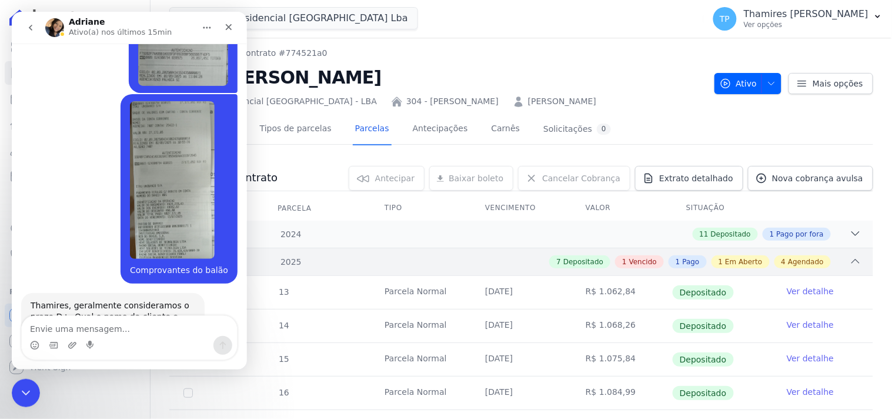
type textarea "304 - [PERSON_NAME]"
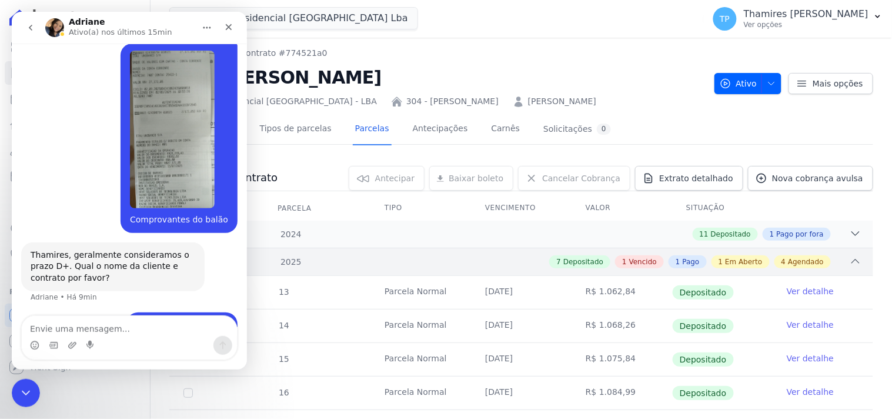
scroll to position [795, 0]
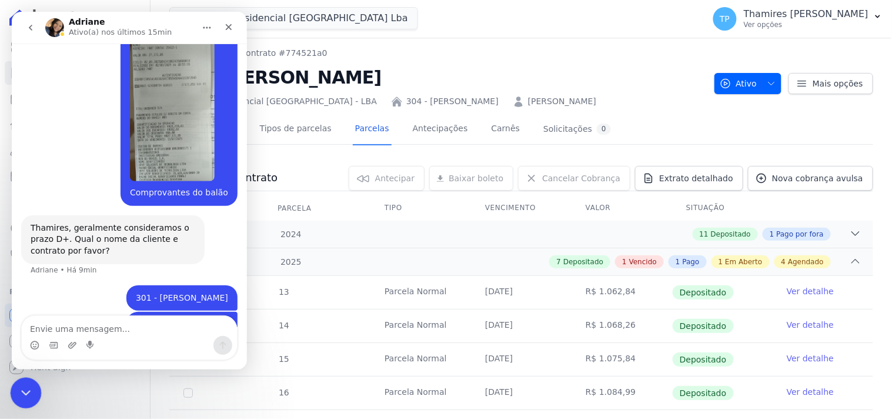
drag, startPoint x: 28, startPoint y: 384, endPoint x: 34, endPoint y: 385, distance: 5.9
click at [33, 385] on div "Encerramento do Messenger da Intercom" at bounding box center [24, 391] width 28 height 28
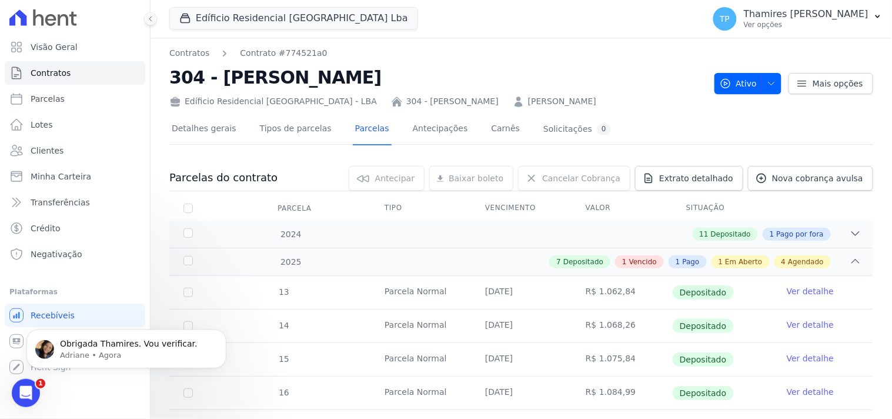
scroll to position [849, 0]
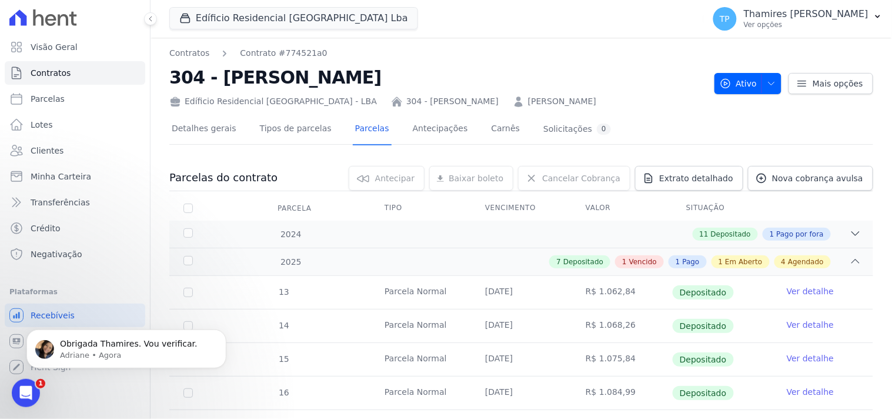
drag, startPoint x: 51, startPoint y: 684, endPoint x: 41, endPoint y: 378, distance: 305.9
drag, startPoint x: 30, startPoint y: 382, endPoint x: 51, endPoint y: 756, distance: 375.2
click at [31, 380] on div "Abertura do Messenger da Intercom" at bounding box center [24, 391] width 39 height 39
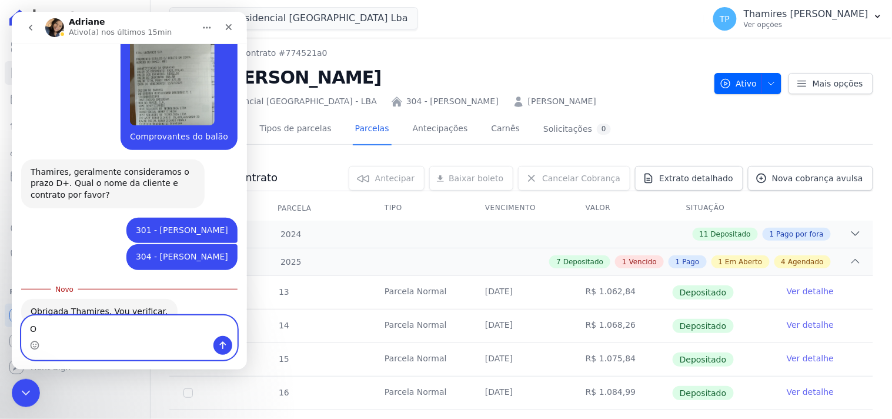
type textarea "Ok"
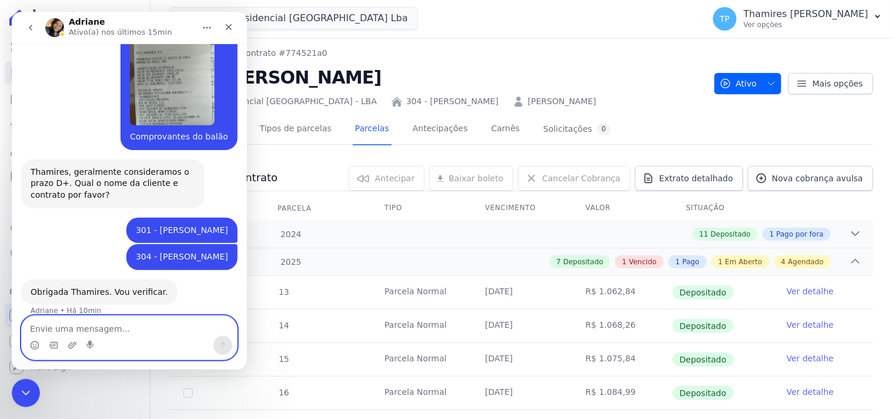
scroll to position [865, 0]
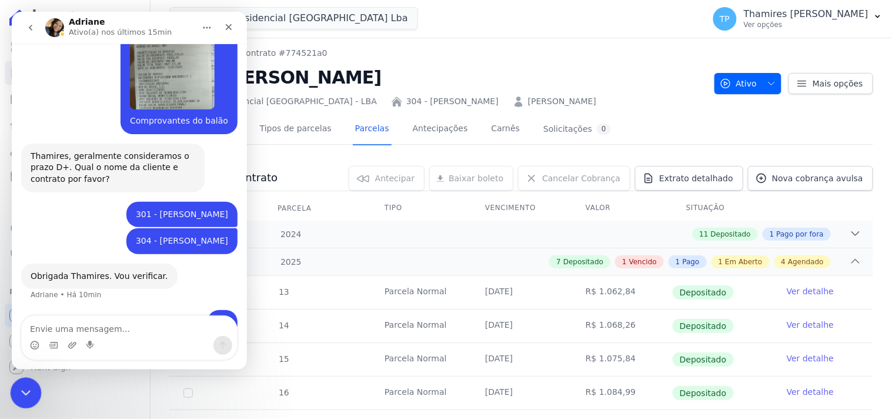
click at [0, 395] on div "Visão Geral Contratos [GEOGRAPHIC_DATA] Lotes Clientes Minha Carteira Transferê…" at bounding box center [75, 209] width 150 height 419
click at [21, 385] on icon "Encerramento do Messenger da Intercom" at bounding box center [24, 391] width 14 height 14
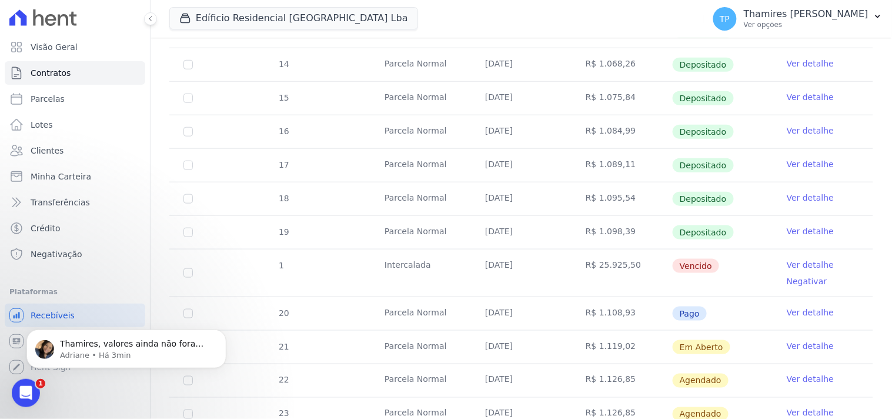
scroll to position [326, 0]
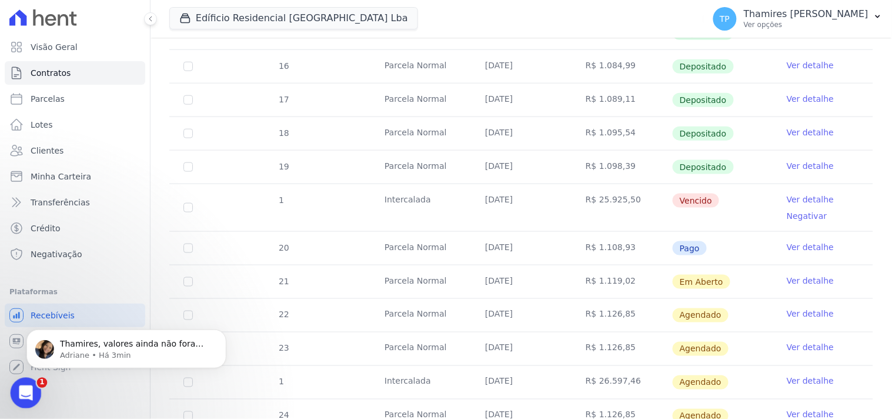
click html
drag, startPoint x: 85, startPoint y: 345, endPoint x: 78, endPoint y: 338, distance: 10.0
click at [78, 338] on p "Thamires, valores ainda não foram atualizados na Hent. Por favor, se possível p…" at bounding box center [136, 344] width 152 height 12
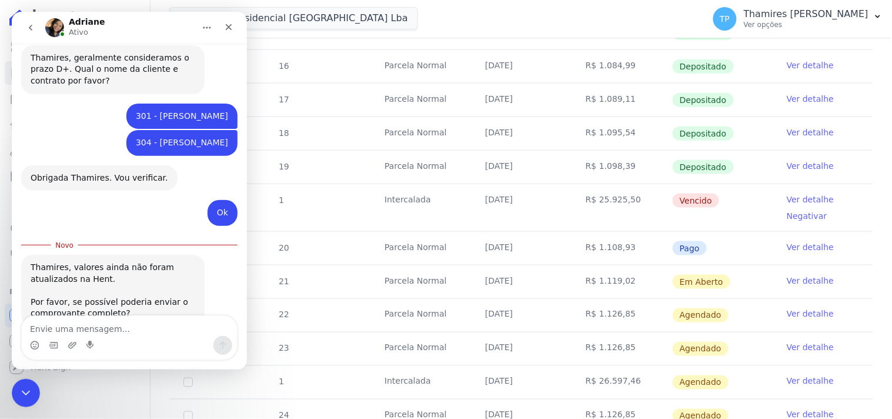
scroll to position [966, 0]
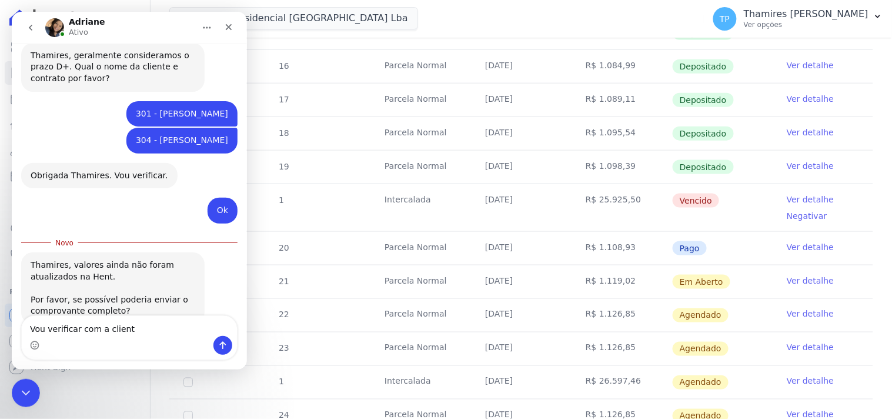
type textarea "Vou verificar com a cliente"
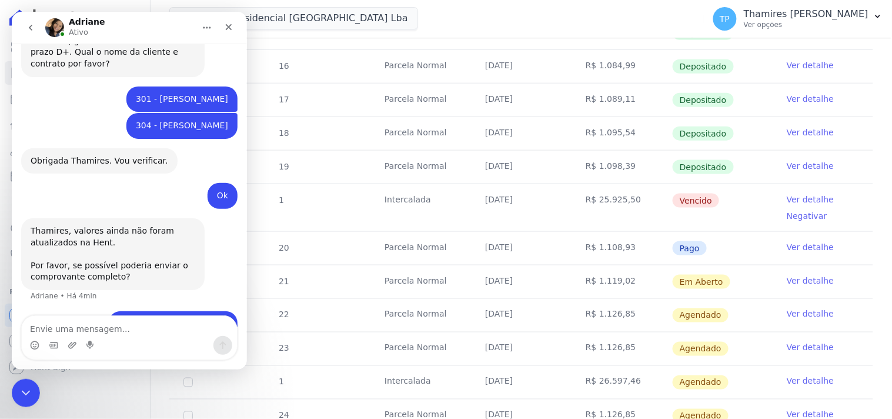
scroll to position [655, 0]
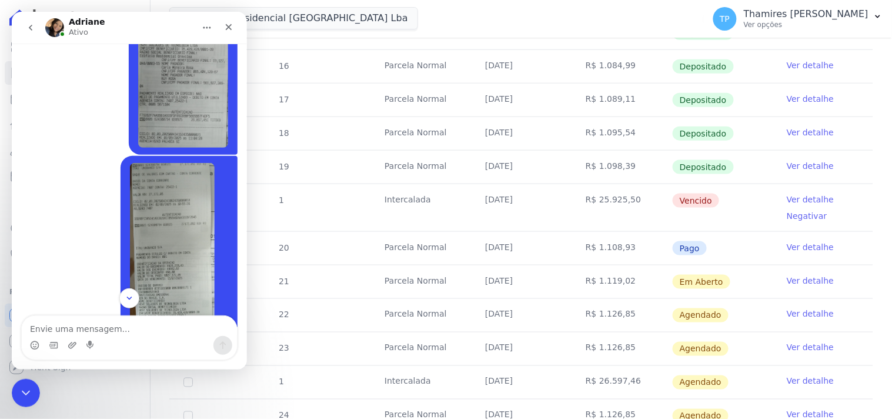
click at [175, 79] on img "Thamires diz…" at bounding box center [183, 68] width 90 height 158
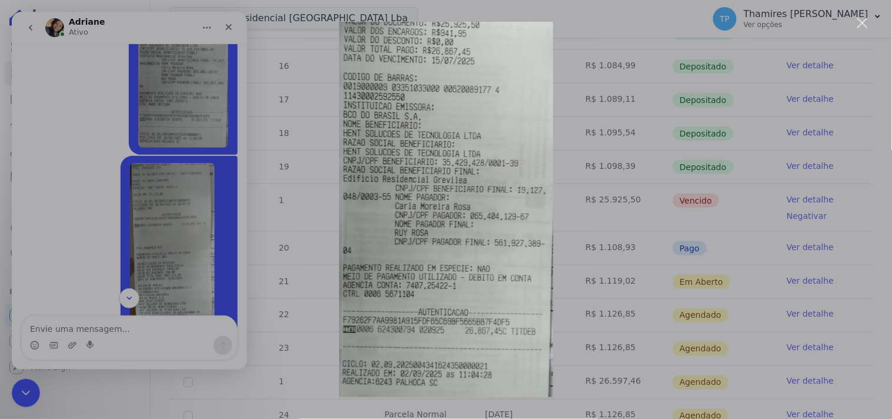
click at [142, 226] on div "Messenger da Intercom" at bounding box center [446, 209] width 892 height 419
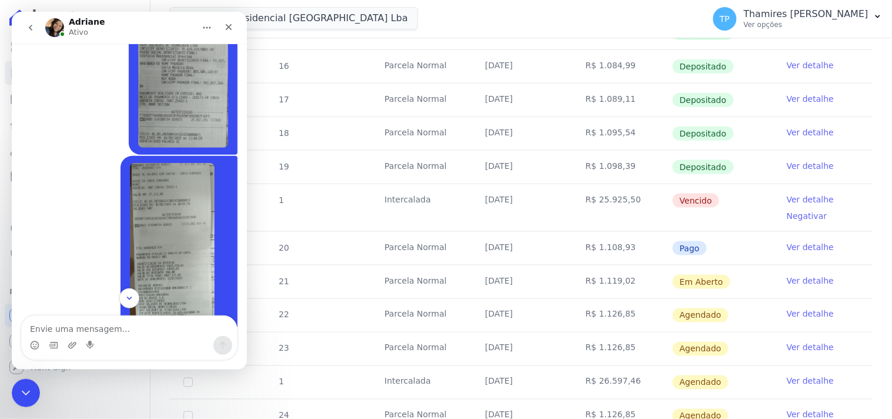
scroll to position [566, 0]
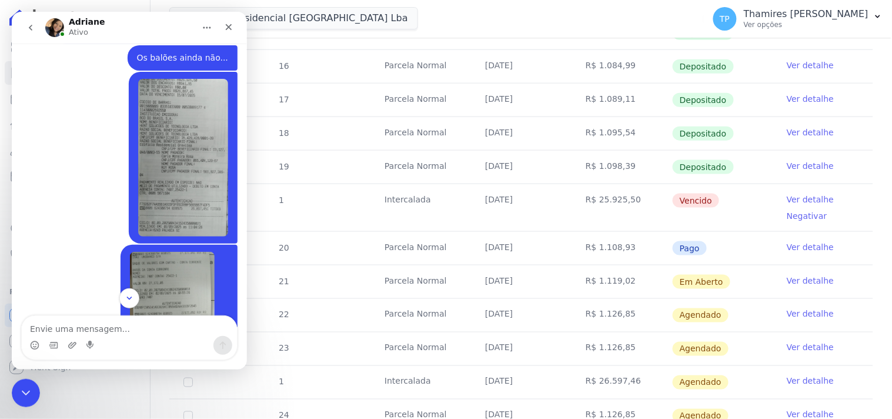
click at [152, 336] on div "Messenger da Intercom" at bounding box center [128, 344] width 215 height 19
click at [142, 328] on textarea "Envie uma mensagem..." at bounding box center [128, 325] width 215 height 20
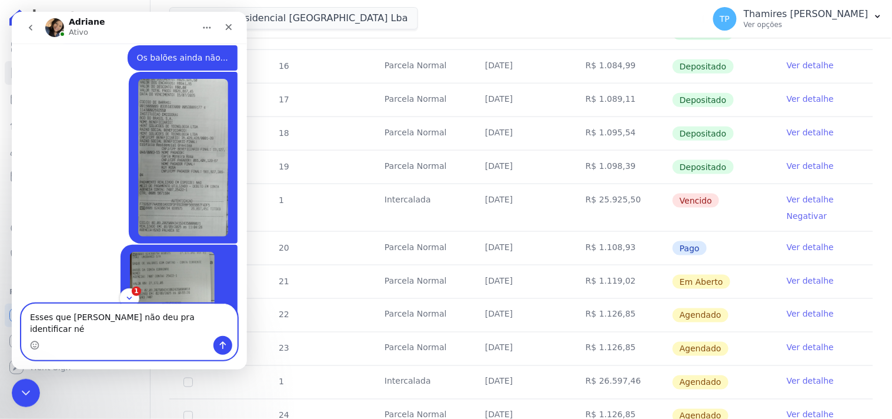
type textarea "Esses que [PERSON_NAME] não deu pra identificar né?"
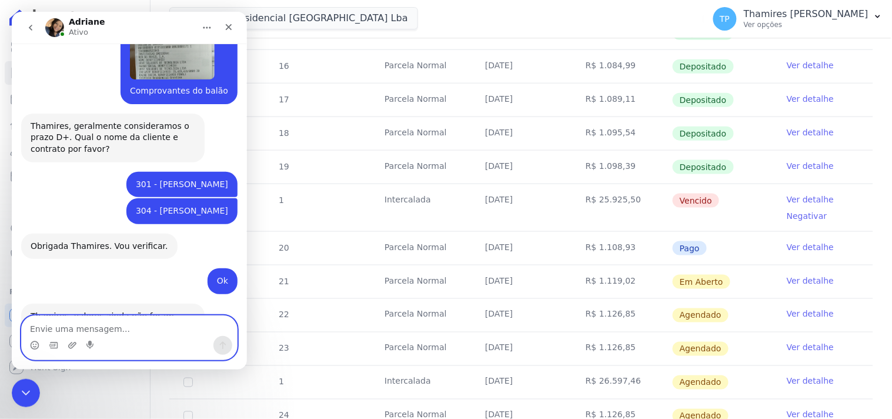
scroll to position [809, 0]
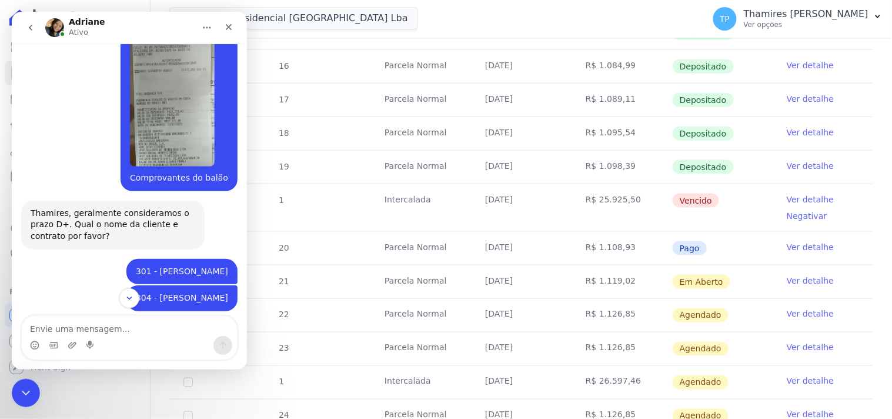
click at [178, 96] on img "Thamires diz…" at bounding box center [171, 87] width 85 height 158
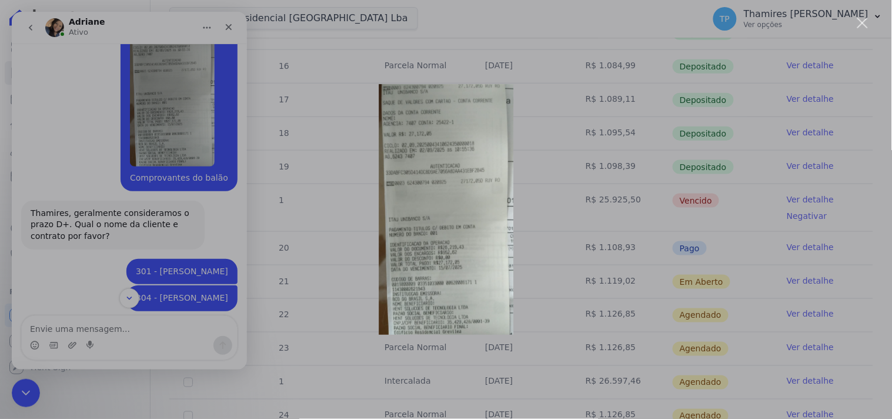
scroll to position [0, 0]
click at [441, 209] on img "Fechar" at bounding box center [446, 209] width 135 height 251
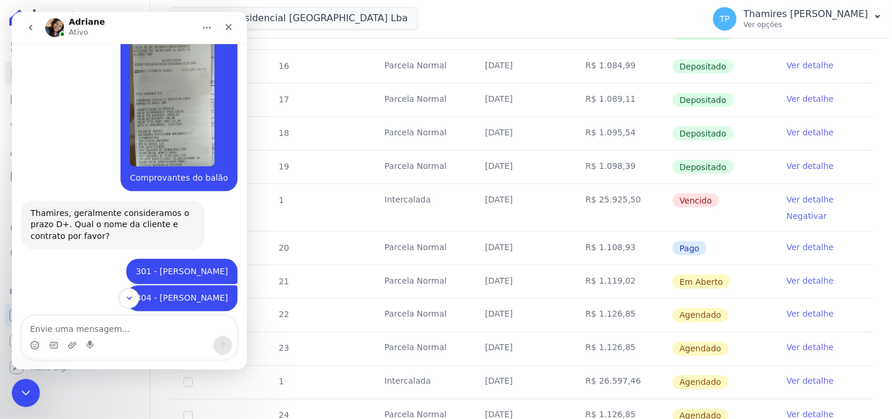
scroll to position [739, 0]
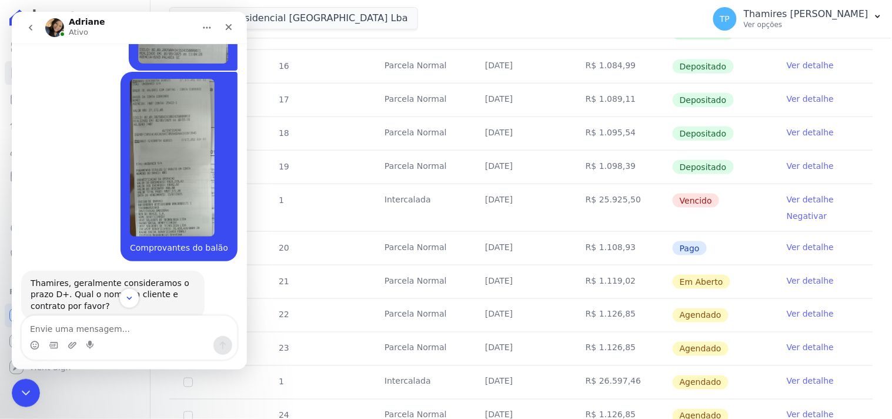
click at [168, 113] on img "Thamires diz…" at bounding box center [171, 157] width 85 height 158
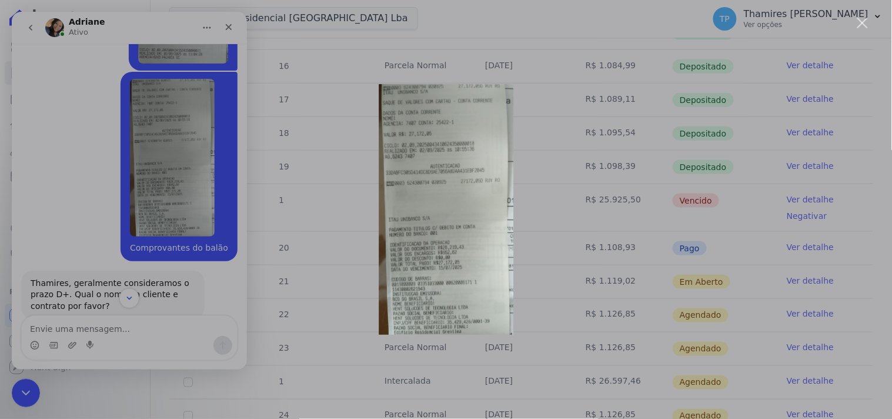
scroll to position [0, 0]
click at [439, 144] on img "Fechar" at bounding box center [446, 209] width 135 height 251
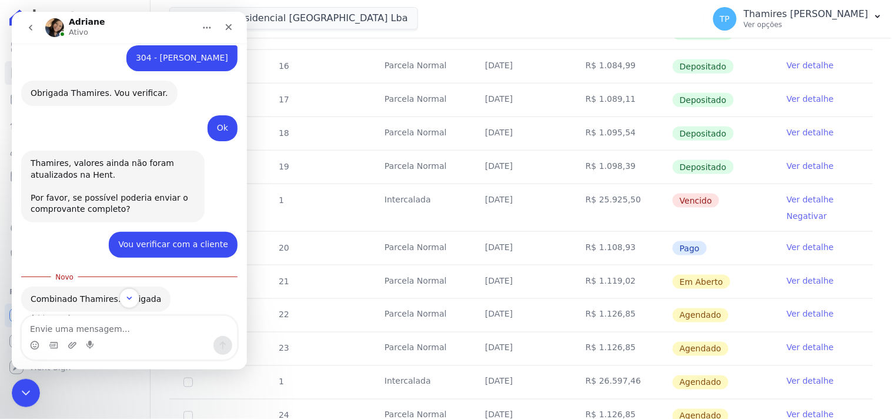
scroll to position [1070, 0]
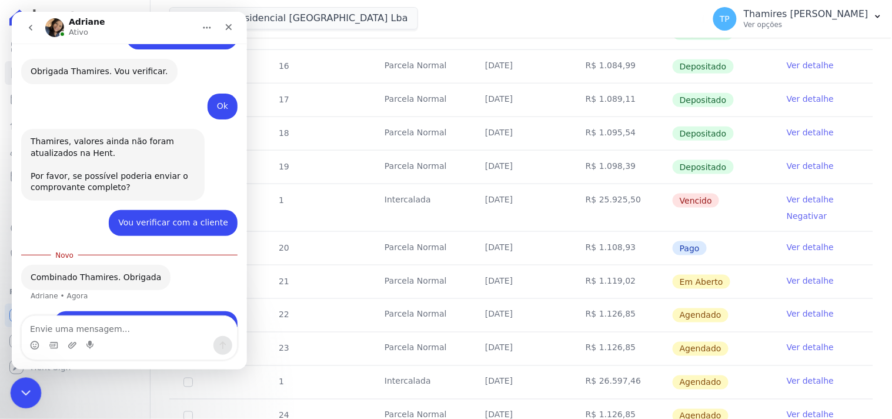
click at [19, 388] on icon "Encerramento do Messenger da Intercom" at bounding box center [24, 391] width 14 height 14
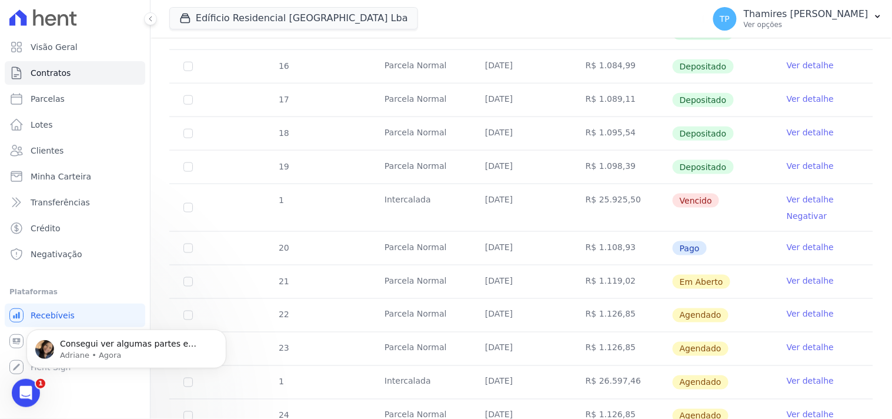
scroll to position [1109, 0]
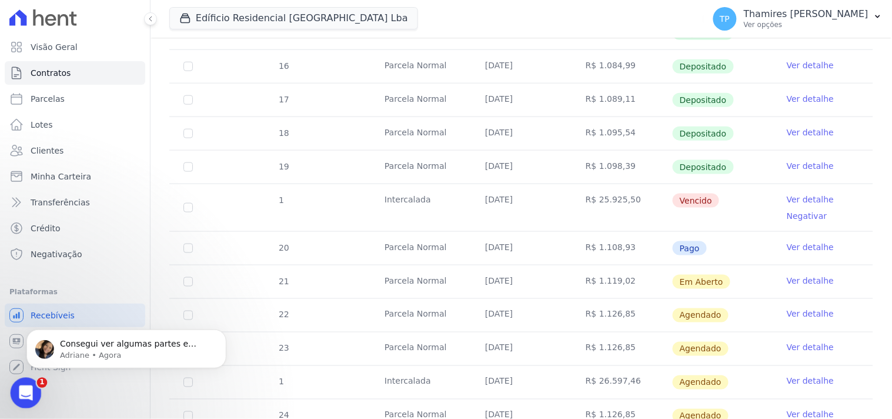
click at [23, 385] on icon "Abertura do Messenger da Intercom" at bounding box center [24, 391] width 19 height 19
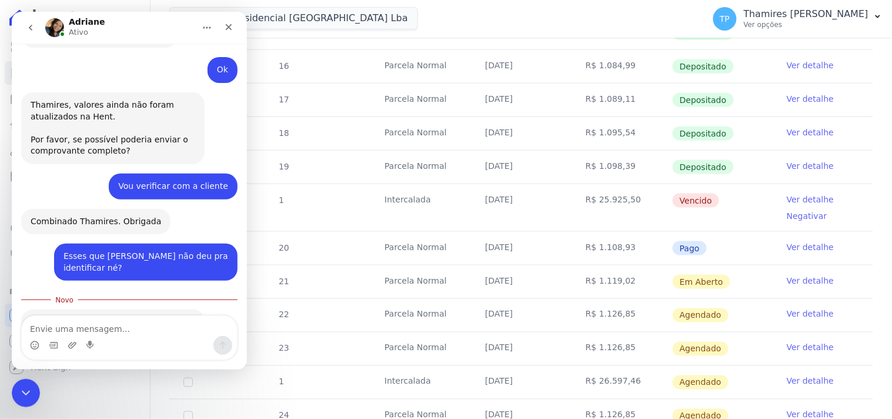
scroll to position [1129, 0]
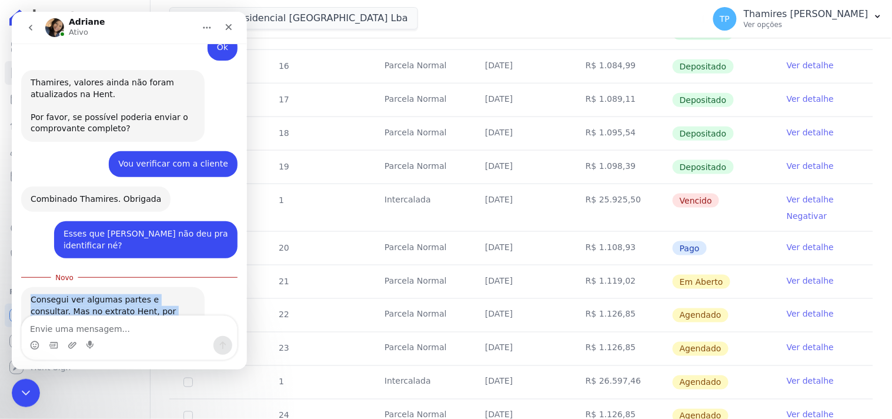
drag, startPoint x: 131, startPoint y: 276, endPoint x: 20, endPoint y: 255, distance: 113.1
click at [21, 286] on div "Consegui ver algumas partes e consultar. Mas no extrato Hent, por exemplo tambe…" at bounding box center [112, 316] width 183 height 60
copy div "Consegui ver algumas partes e consultar. Mas no extrato Hent, por exemplo tambe…"
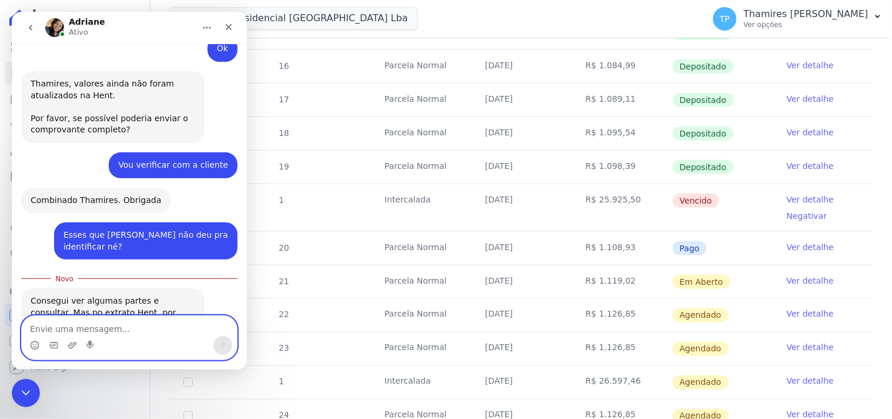
click at [94, 323] on textarea "Envie uma mensagem..." at bounding box center [128, 325] width 215 height 20
type textarea "Esta bem"
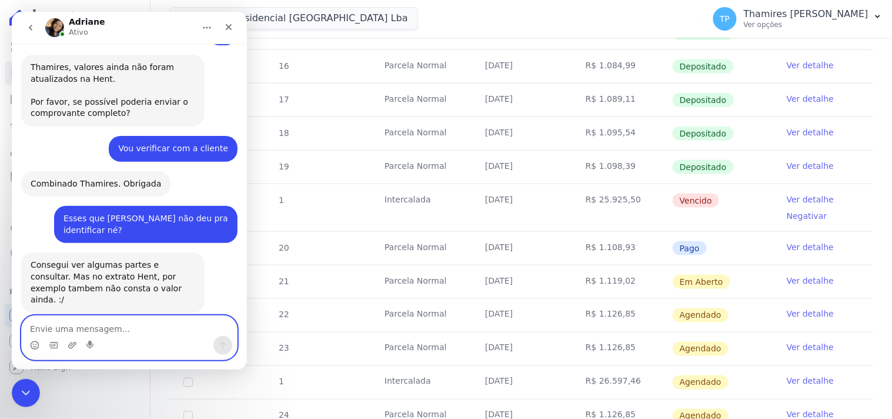
scroll to position [1144, 0]
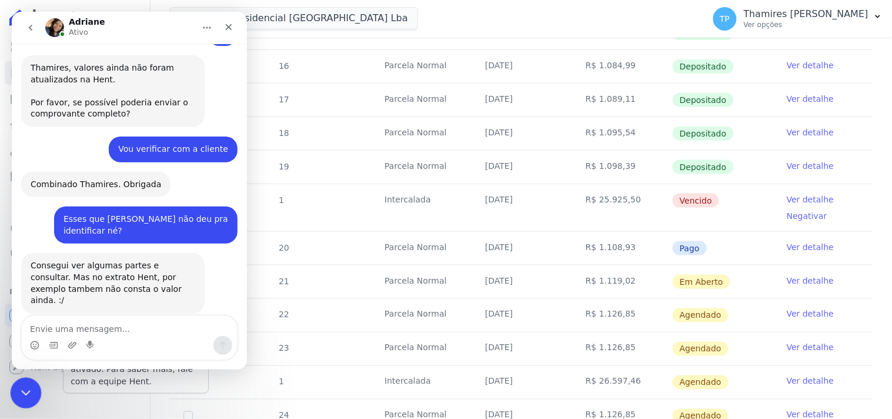
click at [30, 383] on div "Encerramento do Messenger da Intercom" at bounding box center [24, 391] width 28 height 28
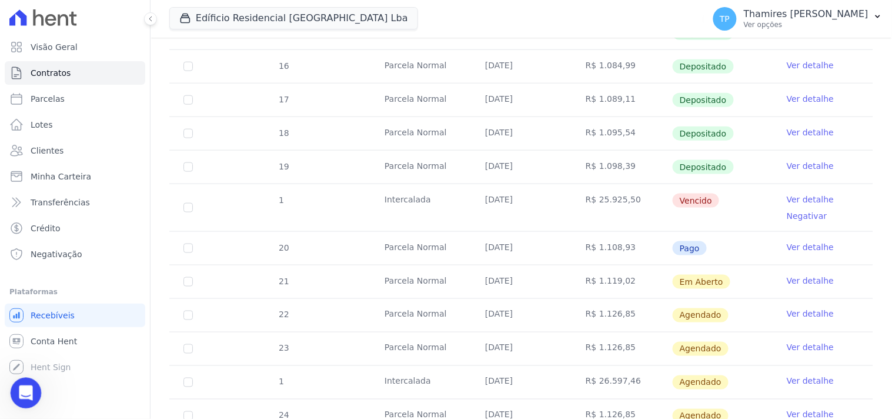
drag, startPoint x: 22, startPoint y: 398, endPoint x: 28, endPoint y: 380, distance: 18.0
click at [21, 397] on icon "Abertura do Messenger da Intercom" at bounding box center [24, 391] width 19 height 19
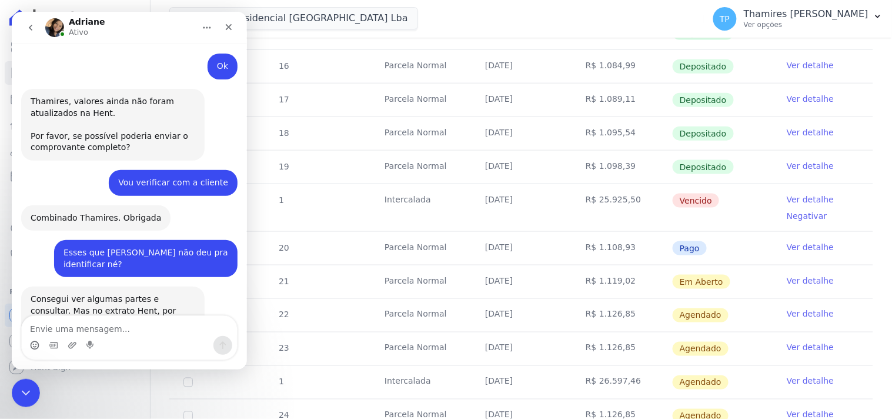
scroll to position [1144, 0]
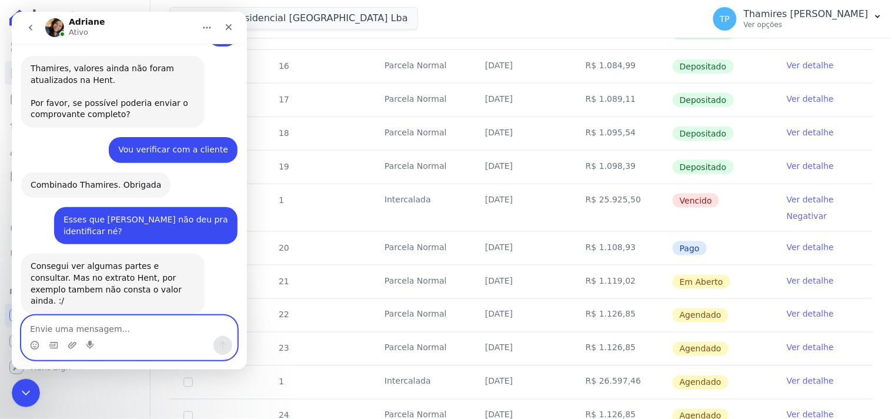
drag, startPoint x: 36, startPoint y: 343, endPoint x: 78, endPoint y: 340, distance: 41.3
click at [36, 343] on icon "Selecionador de Emoji" at bounding box center [33, 344] width 9 height 9
click at [78, 341] on div "Messenger da Intercom" at bounding box center [128, 344] width 215 height 19
click at [68, 343] on icon "Upload do anexo" at bounding box center [71, 344] width 9 height 9
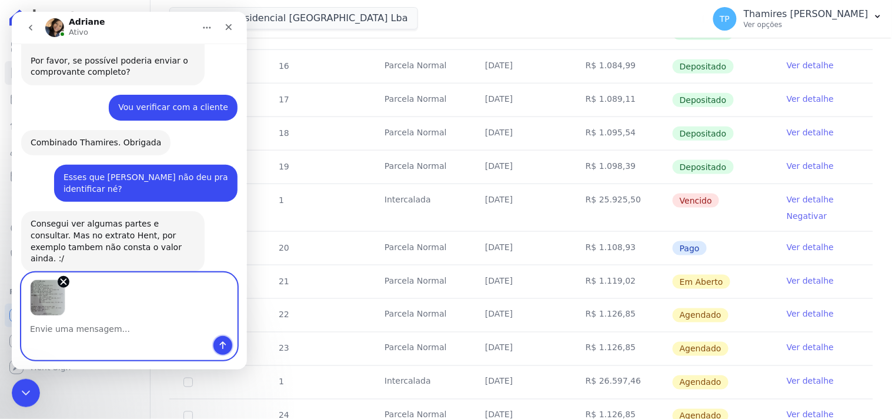
click at [223, 336] on button "Enviar uma mensagem" at bounding box center [222, 344] width 19 height 19
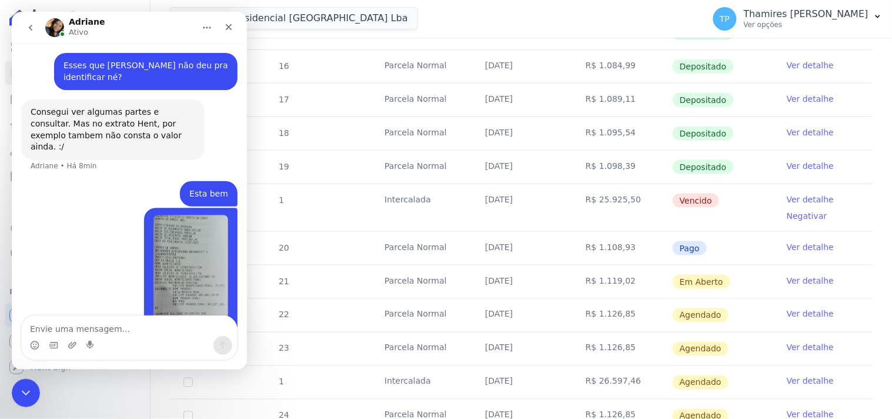
scroll to position [1317, 0]
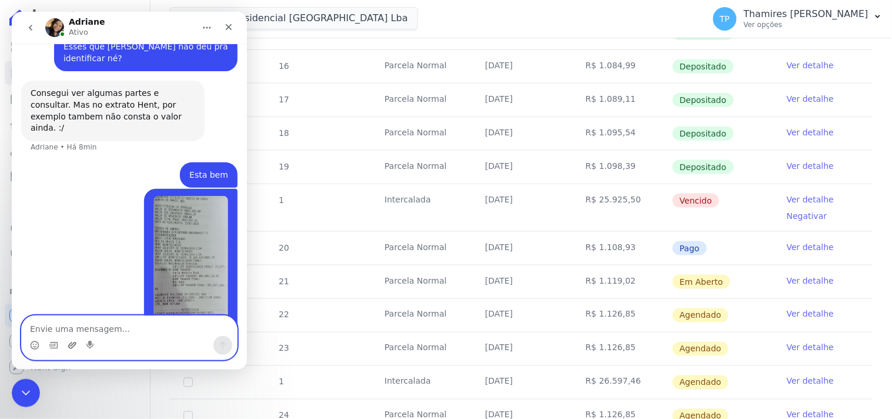
click at [73, 341] on icon "Upload do anexo" at bounding box center [71, 344] width 9 height 9
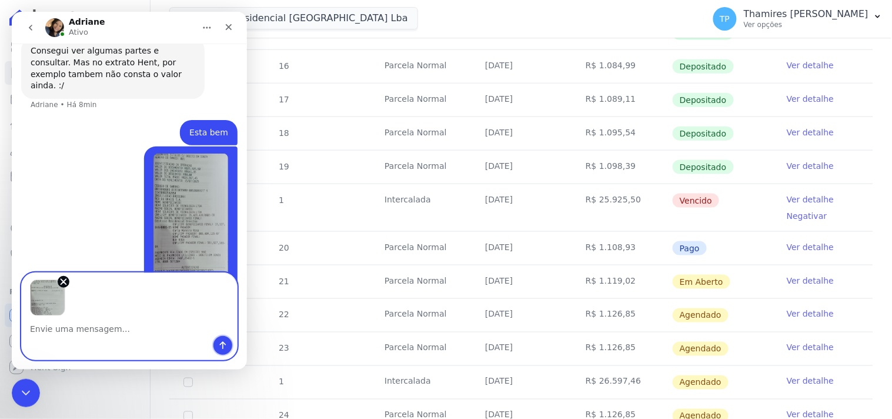
click at [221, 340] on icon "Enviar uma mensagem" at bounding box center [222, 344] width 9 height 9
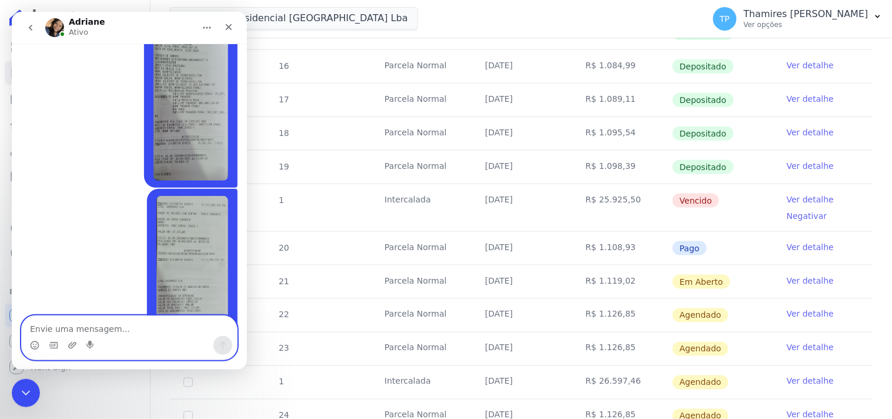
scroll to position [1490, 0]
paste textarea "Meu esposo sacou com a conta do pai dele e pagou no [GEOGRAPHIC_DATA] hoje às 1…"
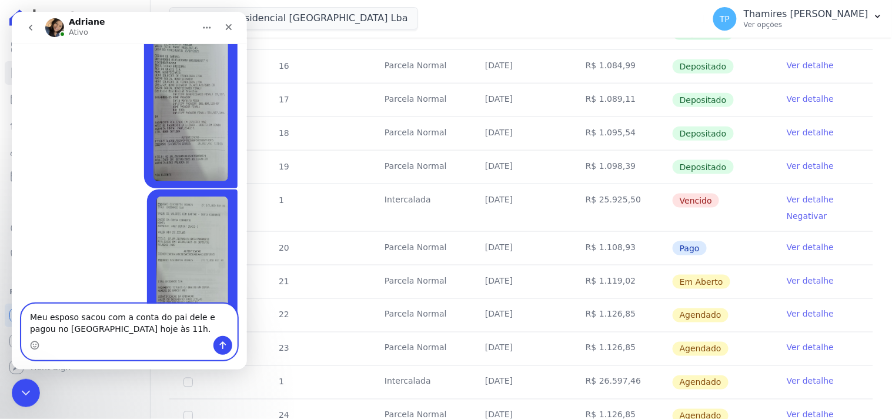
scroll to position [1502, 0]
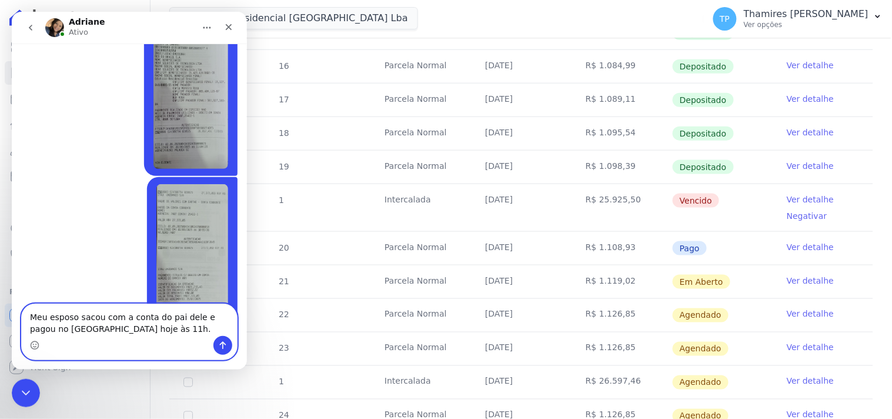
type textarea "Meu esposo sacou com a conta do pai dele e pagou no [GEOGRAPHIC_DATA] hoje às 1…"
click at [219, 342] on icon "Enviar uma mensagem" at bounding box center [222, 344] width 9 height 9
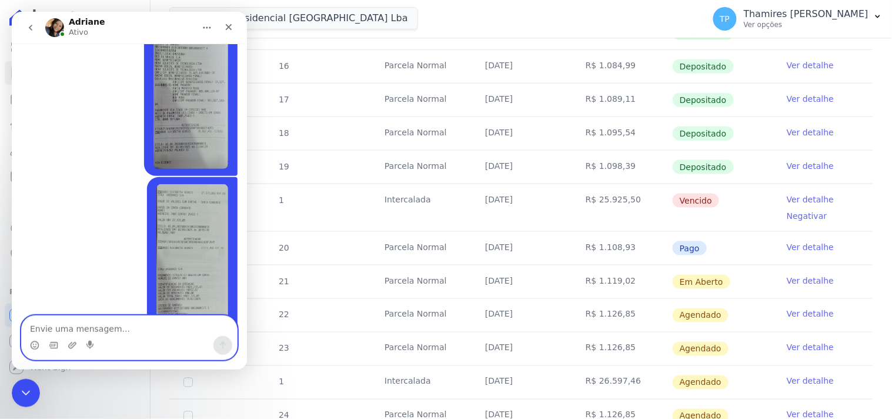
scroll to position [1528, 0]
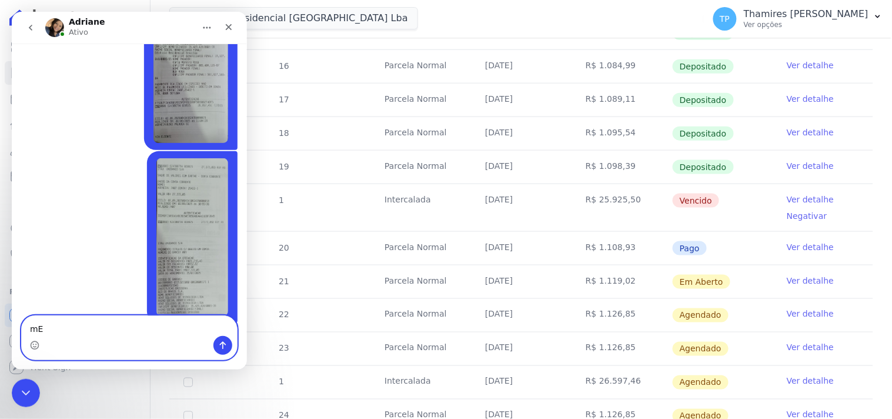
type textarea "m"
click at [35, 345] on icon "Selecionador de Emoji" at bounding box center [33, 344] width 9 height 9
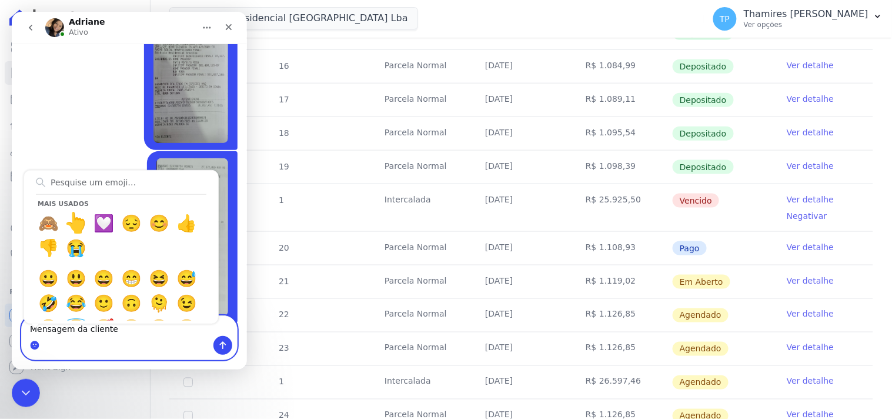
type textarea "Mensagem da cliente 👆"
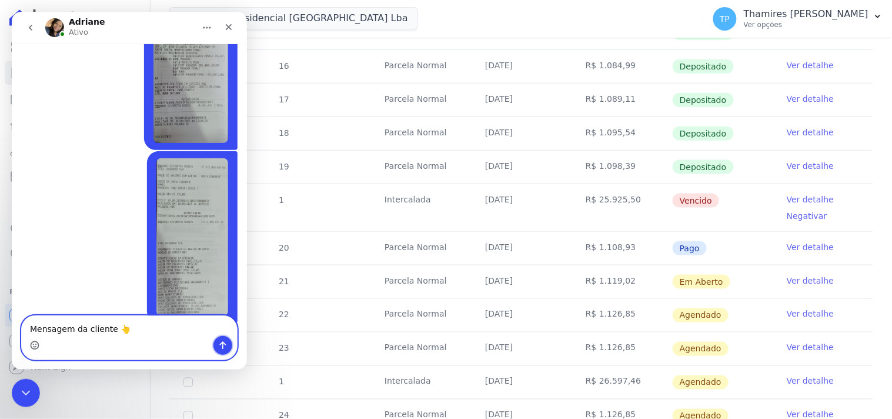
click at [222, 353] on button "Enviar uma mensagem" at bounding box center [222, 344] width 19 height 19
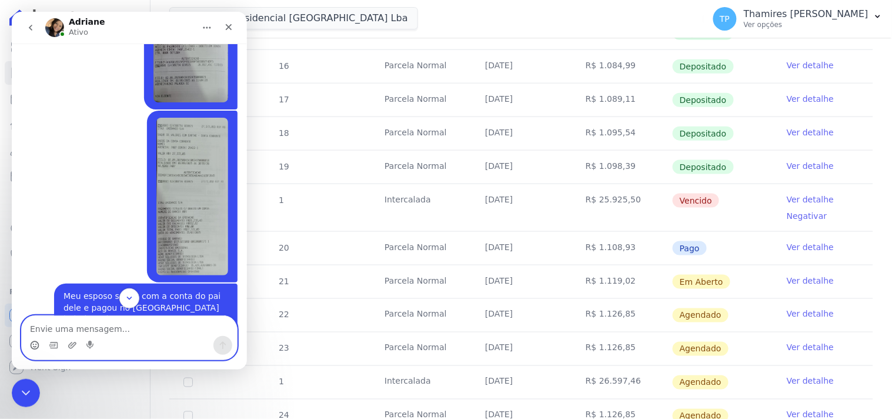
scroll to position [1600, 0]
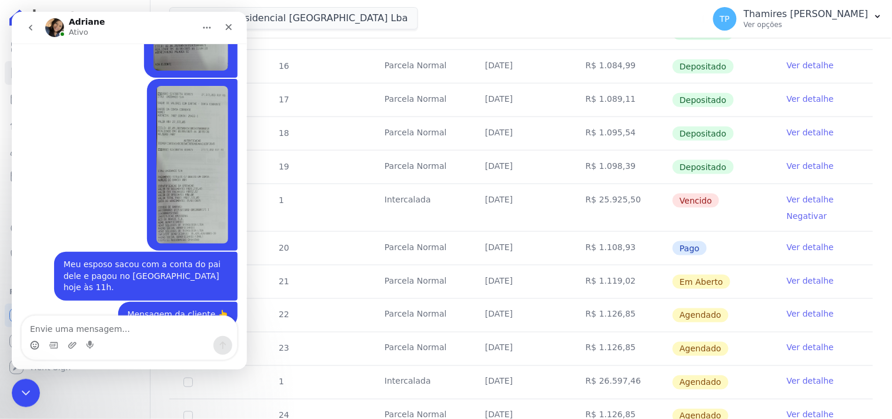
click at [188, 131] on img "Thamires diz…" at bounding box center [192, 164] width 72 height 158
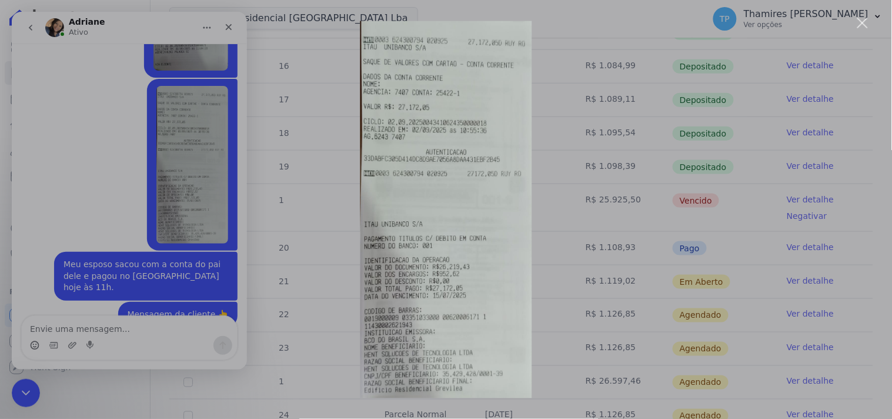
scroll to position [0, 0]
click at [453, 175] on img "Fechar" at bounding box center [446, 209] width 172 height 377
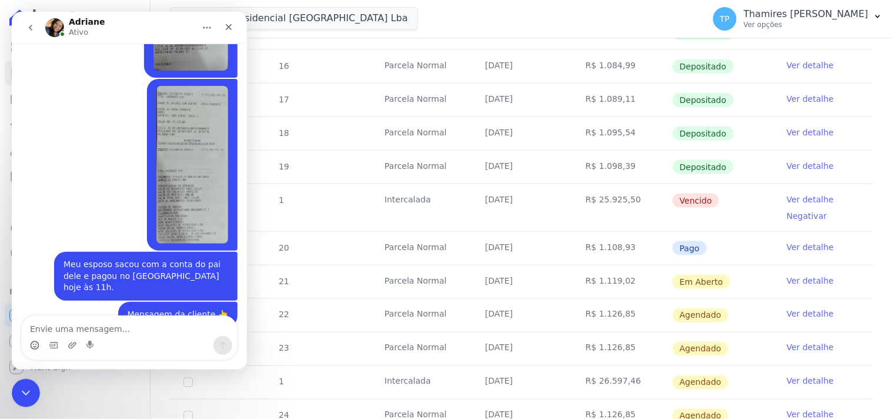
scroll to position [1584, 0]
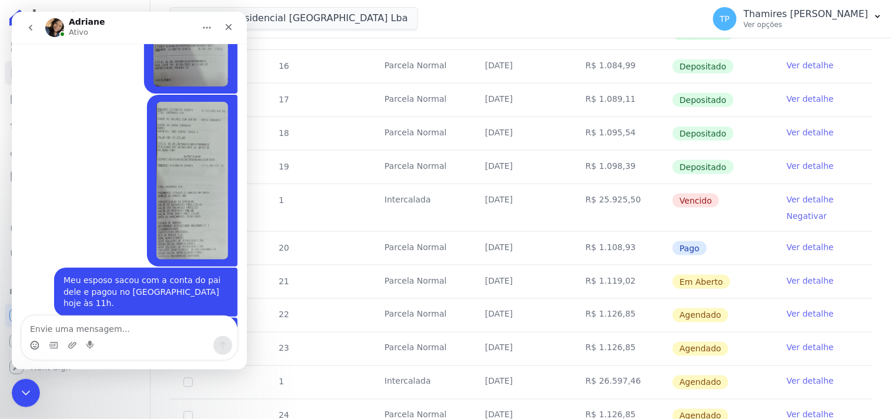
click at [186, 123] on img "Thamires diz…" at bounding box center [192, 180] width 72 height 158
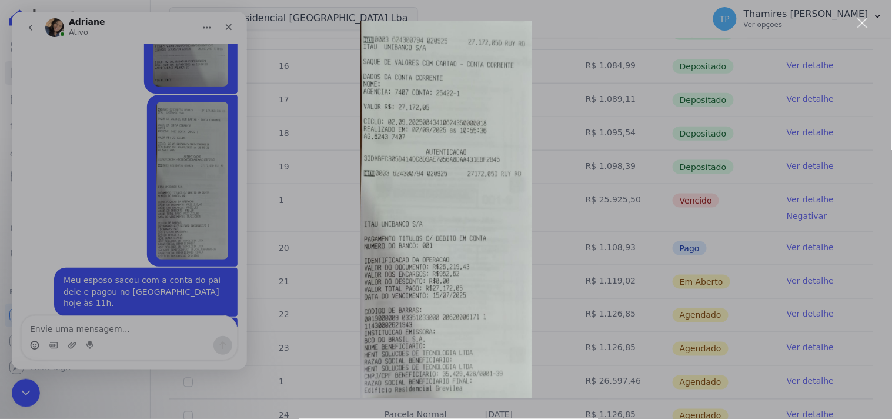
click at [589, 282] on div "Messenger da Intercom" at bounding box center [446, 209] width 892 height 419
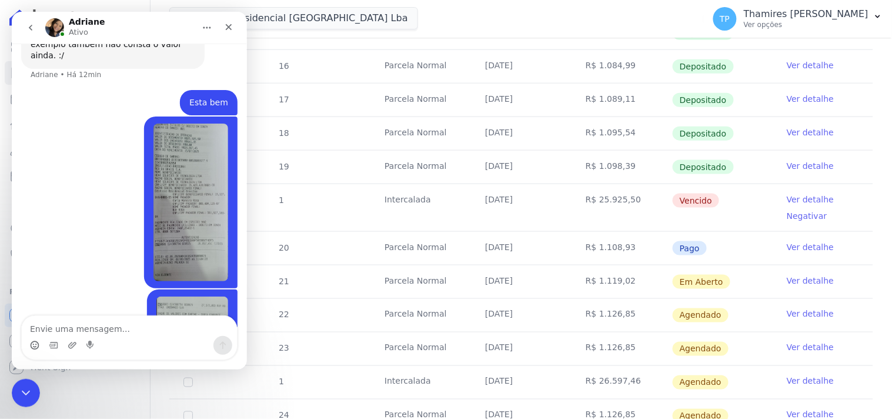
scroll to position [1388, 0]
click at [156, 125] on img "Thamires diz…" at bounding box center [190, 203] width 75 height 158
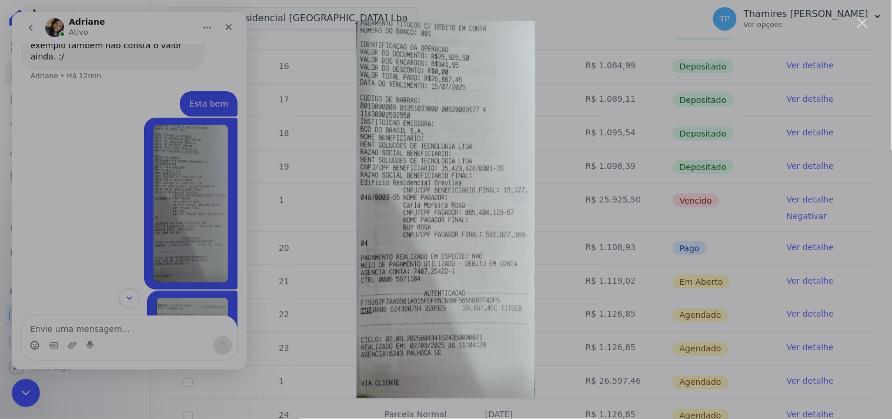
click at [584, 279] on div "Messenger da Intercom" at bounding box center [446, 209] width 892 height 419
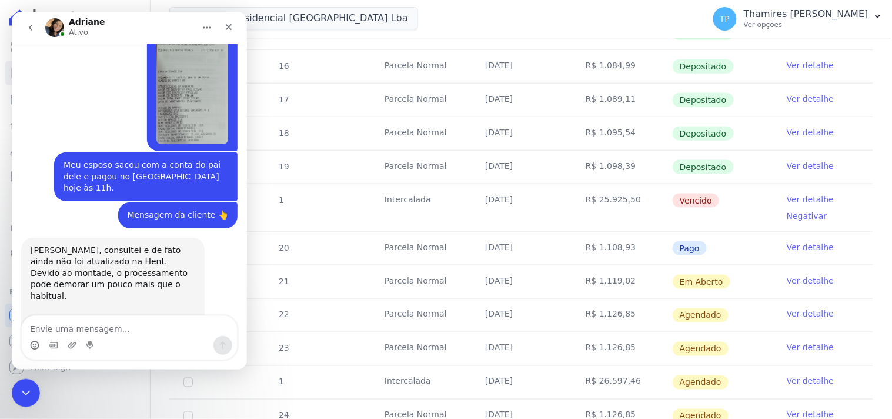
scroll to position [1696, 0]
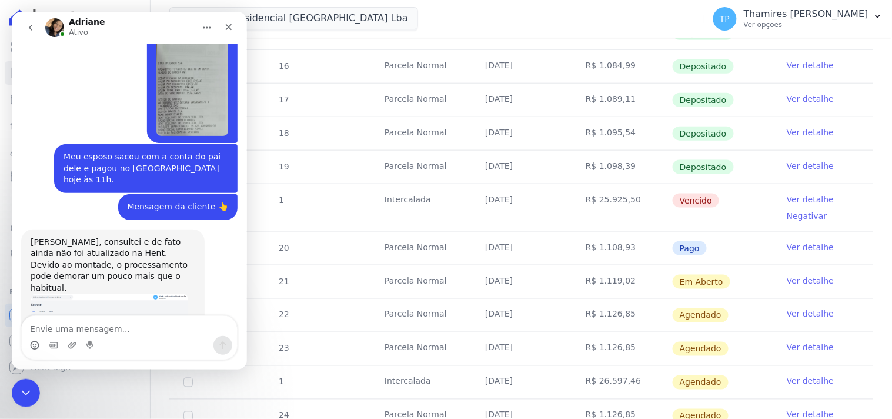
click at [138, 293] on img "Adriane diz…" at bounding box center [109, 329] width 158 height 72
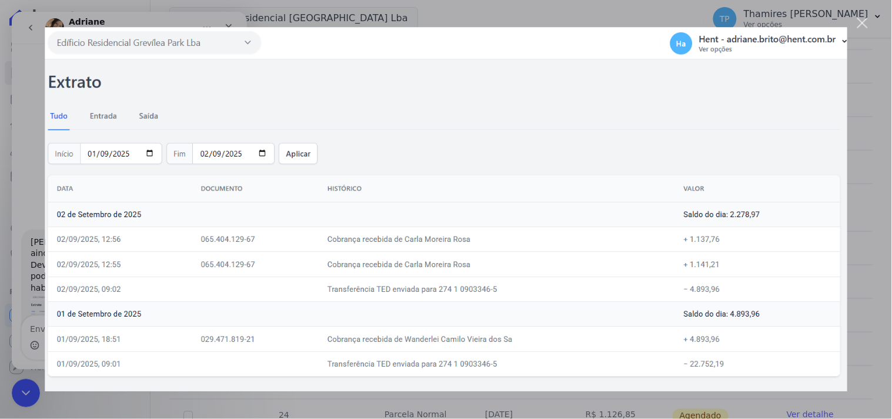
click at [804, 282] on img "Fechar" at bounding box center [446, 209] width 803 height 364
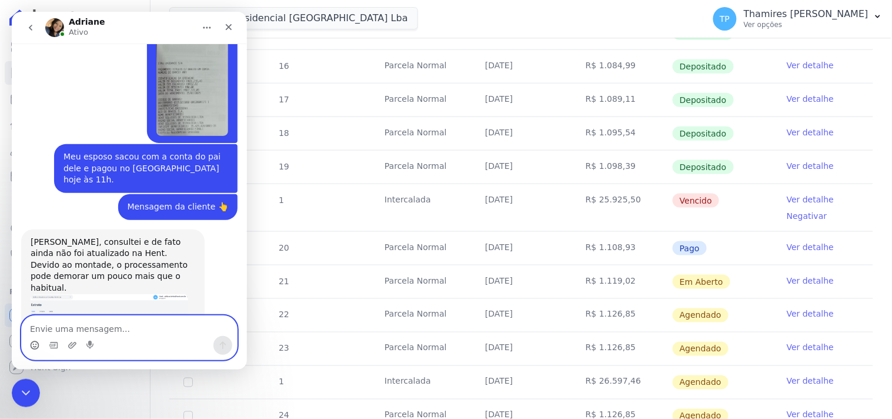
click at [102, 328] on textarea "Envie uma mensagem..." at bounding box center [128, 325] width 215 height 20
type textarea "Entendi, vamos aguardar até amanha então"
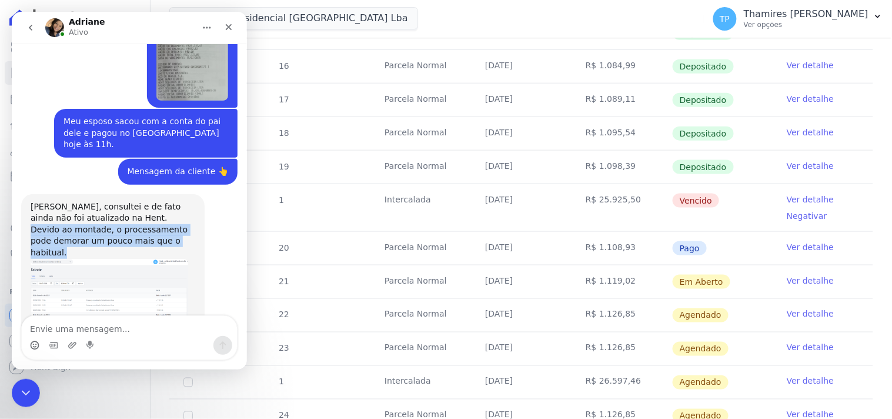
drag, startPoint x: 29, startPoint y: 161, endPoint x: 179, endPoint y: 172, distance: 149.8
click at [179, 223] on div "Devido ao montade, o processamento pode demorar um pouco mais que o habitual." at bounding box center [112, 240] width 165 height 35
copy div "Devido ao montade, o processamento pode demorar um pouco mais que o habitual."
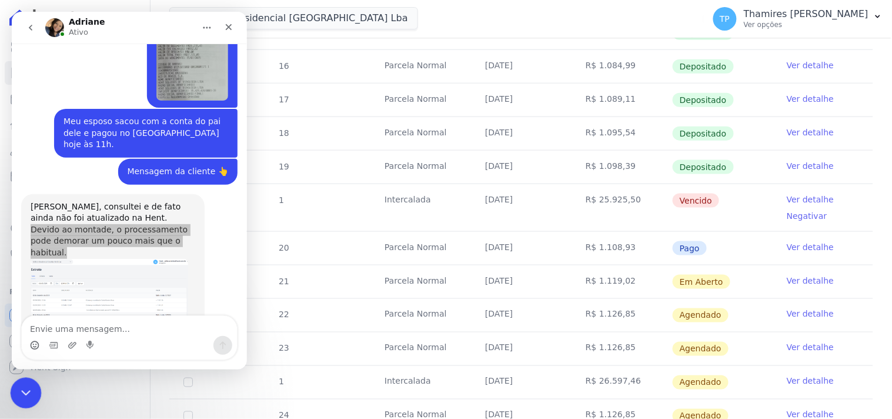
drag, startPoint x: 21, startPoint y: 386, endPoint x: 38, endPoint y: 708, distance: 322.1
click at [21, 385] on icon "Encerramento do Messenger da Intercom" at bounding box center [24, 391] width 14 height 14
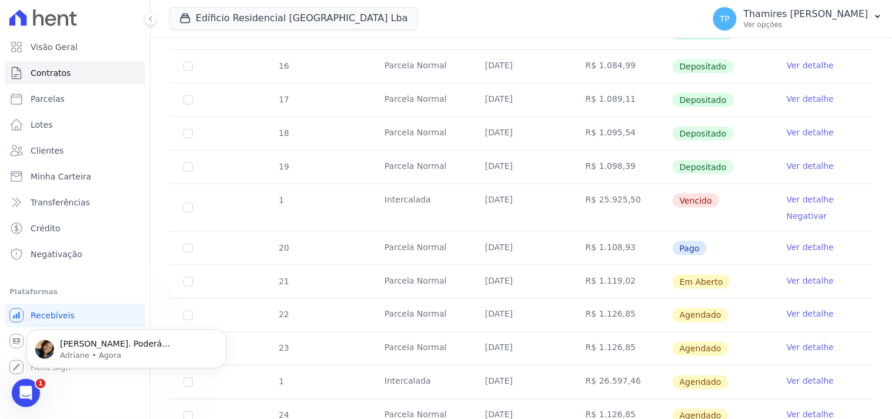
scroll to position [0, 0]
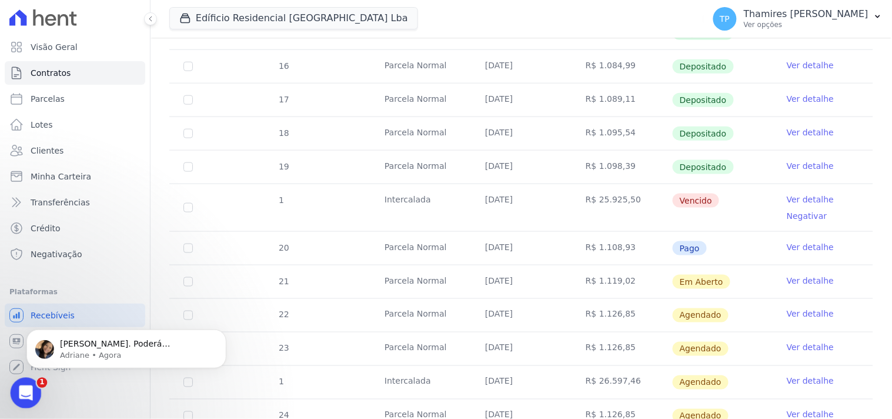
click at [14, 388] on div "Abertura do Messenger da Intercom" at bounding box center [24, 391] width 39 height 39
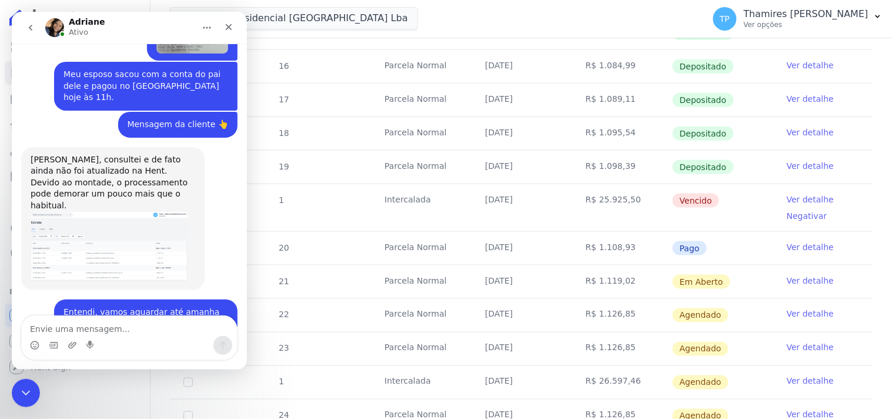
scroll to position [1797, 0]
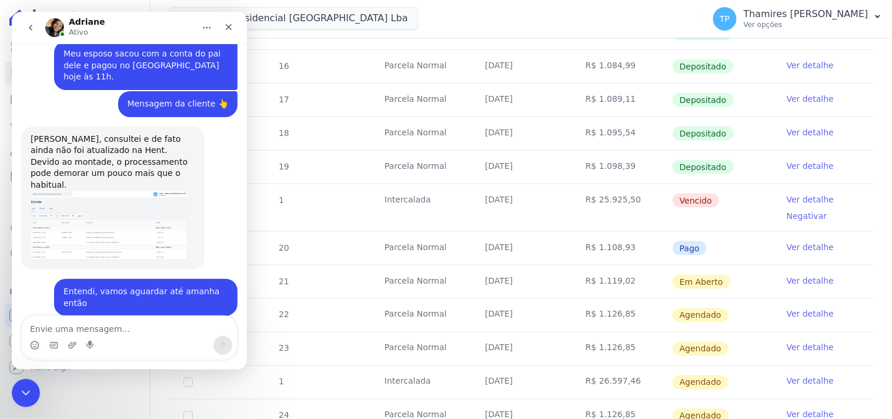
click at [133, 320] on textarea "Envie uma mensagem..." at bounding box center [128, 325] width 215 height 20
type textarea "Obrigada Adriane ;)"
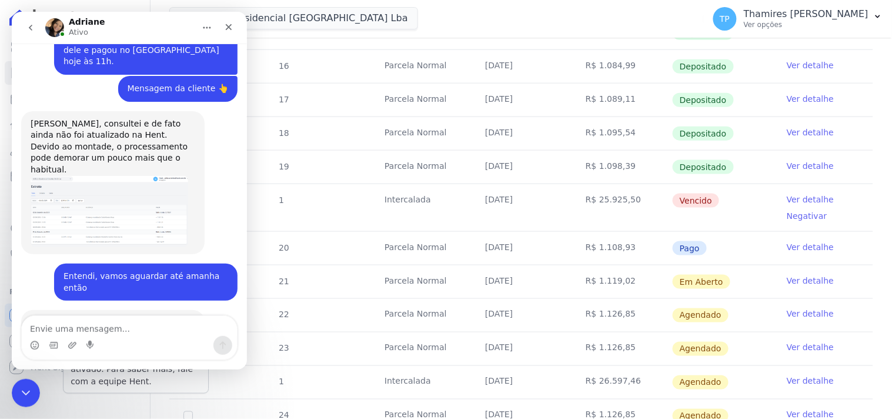
scroll to position [1812, 0]
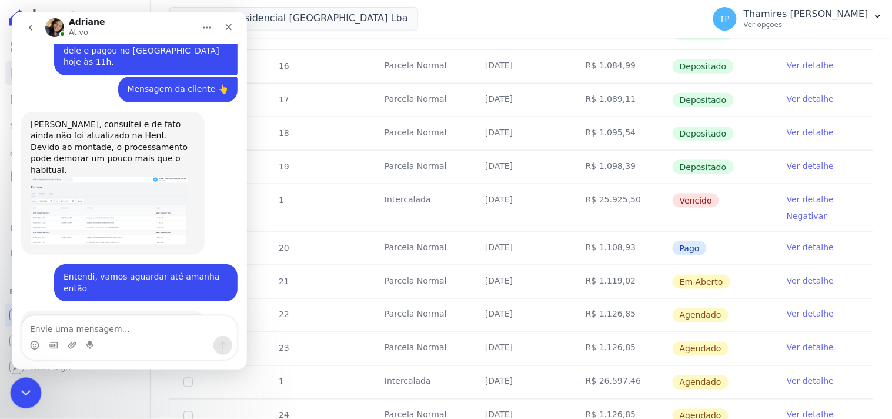
drag, startPoint x: 28, startPoint y: 396, endPoint x: 34, endPoint y: 384, distance: 13.7
click at [29, 397] on icon "Encerramento do Messenger da Intercom" at bounding box center [24, 391] width 14 height 14
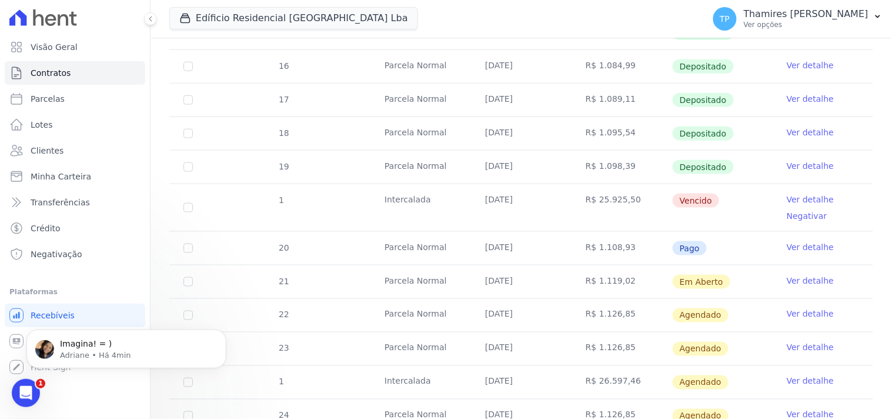
scroll to position [0, 0]
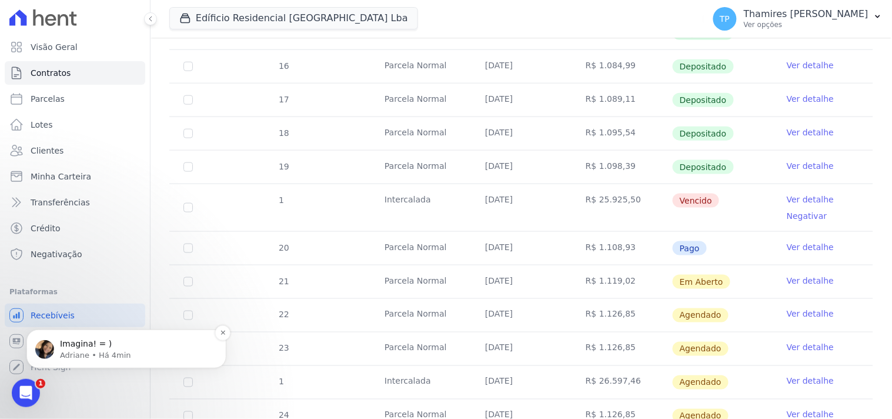
click at [77, 347] on p "Imagina! = )" at bounding box center [136, 344] width 152 height 12
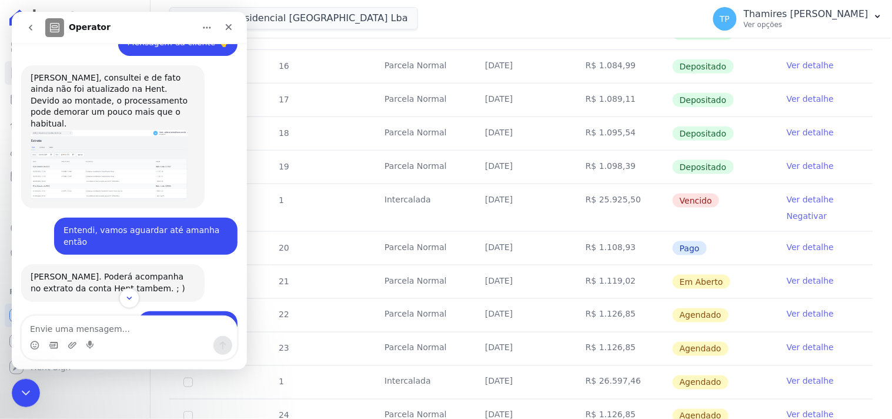
scroll to position [1867, 0]
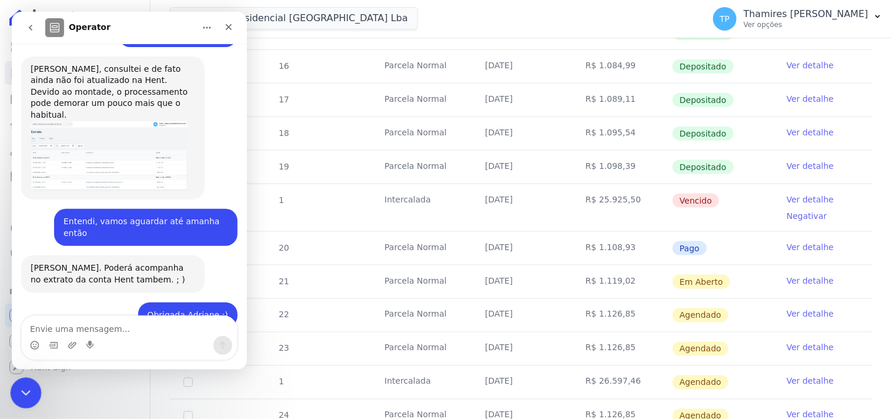
click at [19, 395] on icon "Encerramento do Messenger da Intercom" at bounding box center [24, 391] width 14 height 14
